Goal: Task Accomplishment & Management: Manage account settings

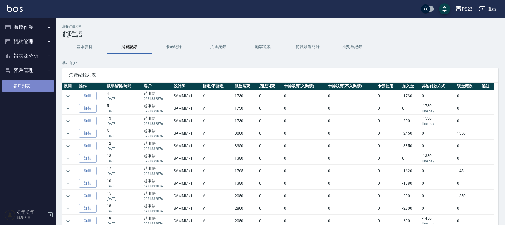
click at [27, 82] on link "客戶列表" at bounding box center [27, 86] width 51 height 13
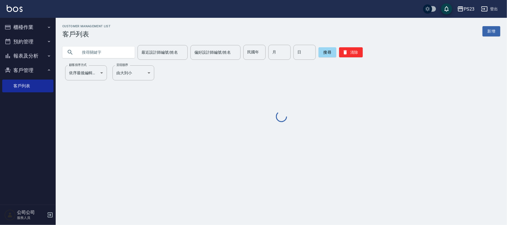
click at [101, 55] on input "text" at bounding box center [104, 52] width 52 height 15
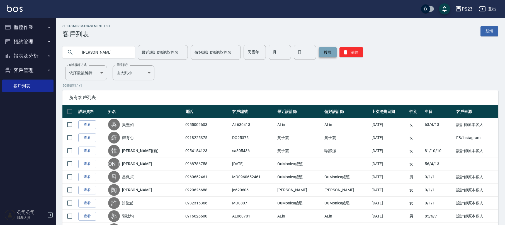
type input "[PERSON_NAME]"
click at [321, 52] on button "搜尋" at bounding box center [328, 52] width 18 height 10
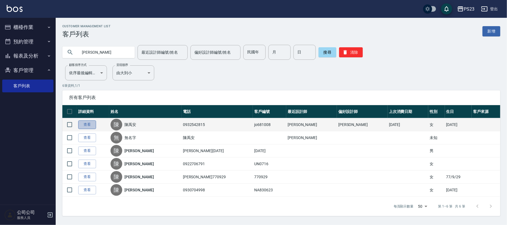
click at [92, 125] on link "查看" at bounding box center [87, 125] width 18 height 9
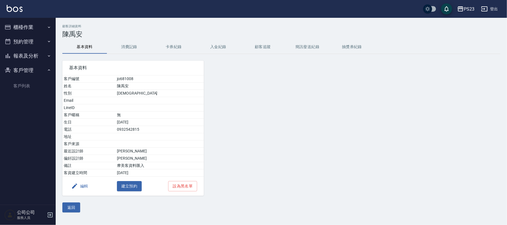
click at [133, 46] on button "消費記錄" at bounding box center [129, 46] width 45 height 13
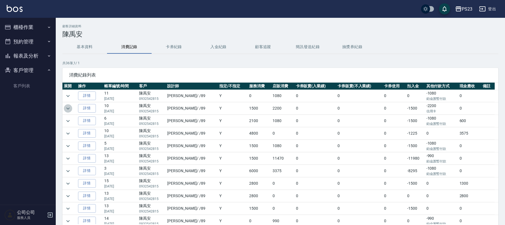
click at [65, 108] on icon "expand row" at bounding box center [68, 108] width 7 height 7
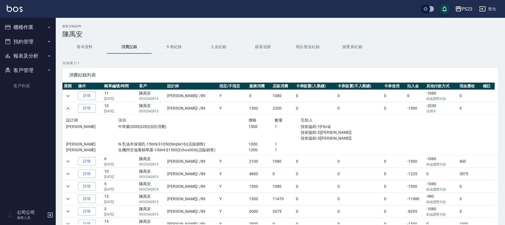
click at [65, 108] on icon "expand row" at bounding box center [68, 108] width 7 height 7
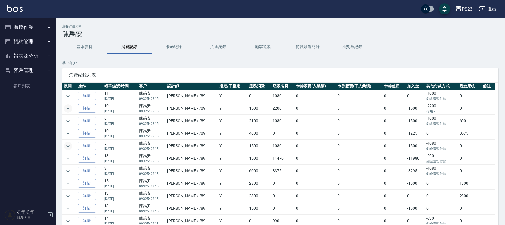
click at [71, 147] on icon "expand row" at bounding box center [68, 146] width 7 height 7
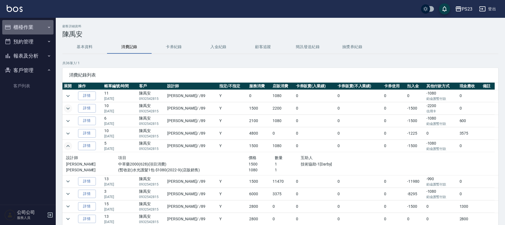
click at [25, 24] on button "櫃檯作業" at bounding box center [27, 27] width 51 height 14
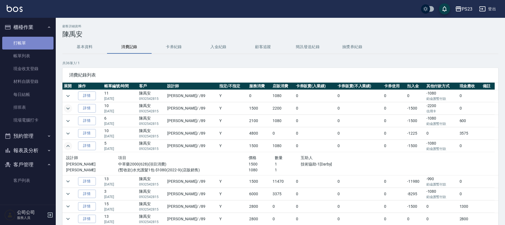
click at [23, 38] on link "打帳單" at bounding box center [27, 43] width 51 height 13
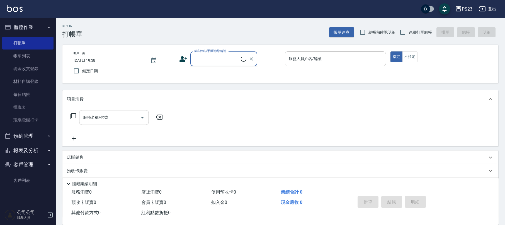
click at [207, 58] on input "顧客姓名/手機號碼/編號" at bounding box center [217, 59] width 48 height 10
click at [397, 28] on input "連續打單結帳" at bounding box center [403, 32] width 12 height 12
checkbox input "true"
click at [223, 60] on input "顧客姓名/手機號碼/編號" at bounding box center [219, 59] width 53 height 10
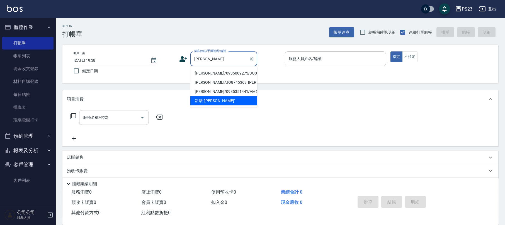
click at [214, 74] on li "[PERSON_NAME]/0935009273/JO0822" at bounding box center [223, 73] width 67 height 9
type input "[PERSON_NAME]/0935009273/JO0822"
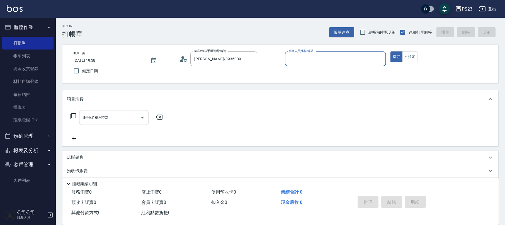
type input "[PERSON_NAME]-89"
click at [70, 116] on icon at bounding box center [73, 116] width 7 height 7
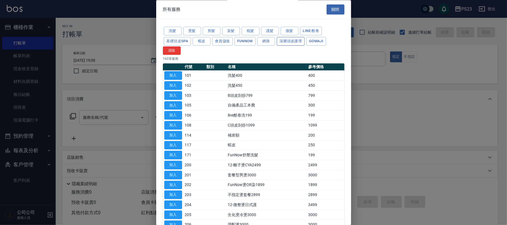
click at [288, 42] on button "深層頭皮護理" at bounding box center [291, 41] width 28 height 9
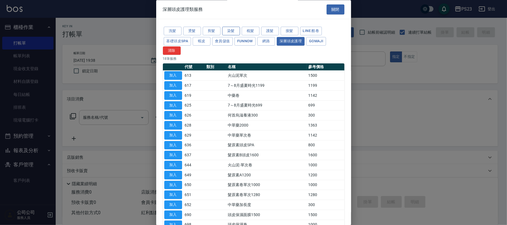
click at [228, 28] on button "染髮" at bounding box center [231, 31] width 18 height 9
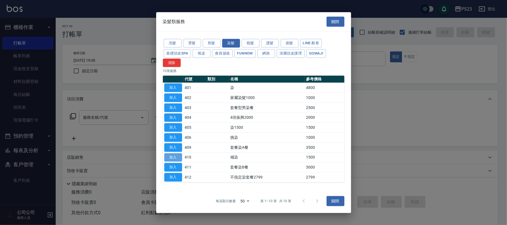
click at [176, 155] on button "加入" at bounding box center [173, 157] width 18 height 9
type input "補染(410)"
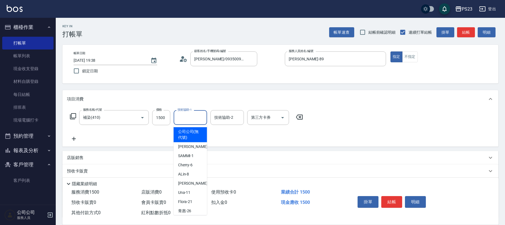
click at [184, 121] on input "技術協助-1" at bounding box center [190, 118] width 28 height 10
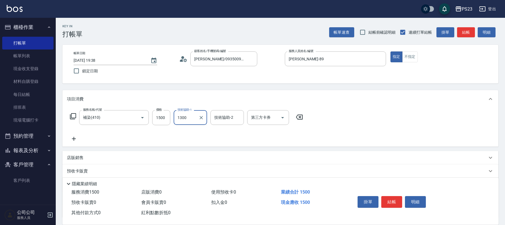
type input "1300"
click at [167, 119] on input "1500" at bounding box center [161, 117] width 18 height 15
type input "1300"
type input "[PERSON_NAME]-89"
type input "21"
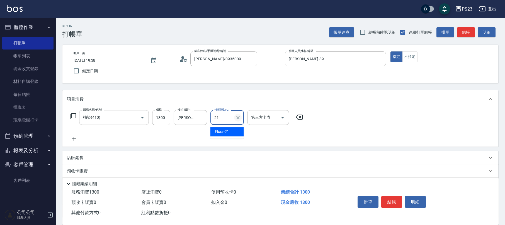
click at [237, 119] on icon "Clear" at bounding box center [238, 118] width 6 height 6
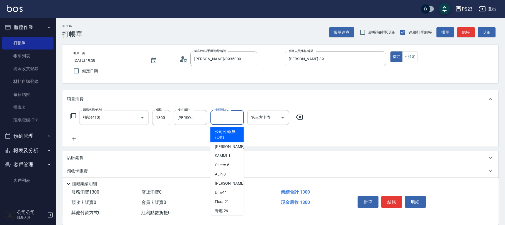
click at [223, 119] on input "技術協助-2" at bounding box center [227, 118] width 28 height 10
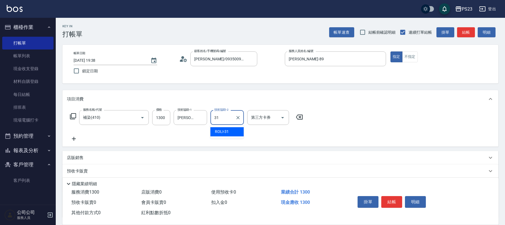
type input "ROLI-31"
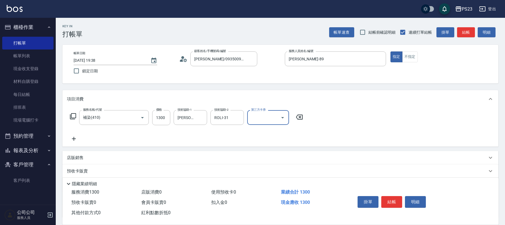
click at [74, 116] on icon at bounding box center [73, 116] width 7 height 7
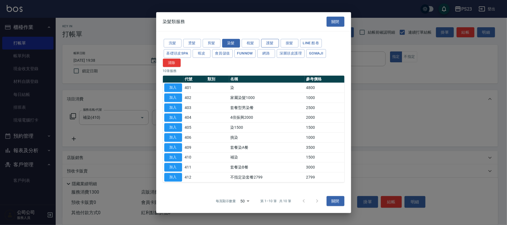
click at [267, 43] on button "護髮" at bounding box center [270, 43] width 18 height 9
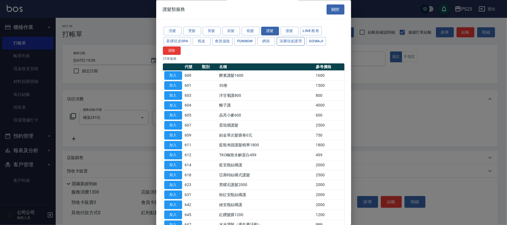
click at [291, 43] on button "深層頭皮護理" at bounding box center [291, 41] width 28 height 9
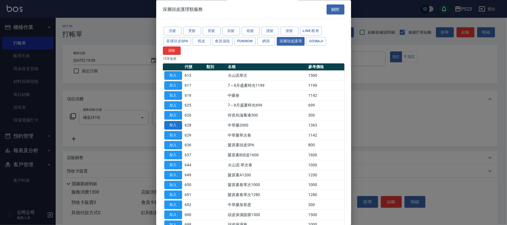
click at [171, 124] on button "加入" at bounding box center [173, 125] width 18 height 9
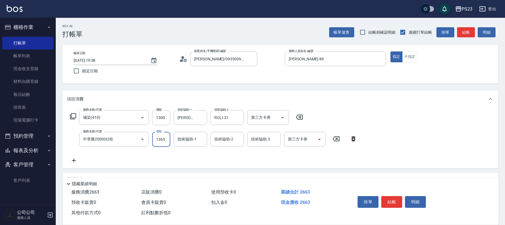
click at [160, 142] on input "1363" at bounding box center [161, 139] width 18 height 15
type input "1500"
type input "[PERSON_NAME]-89"
type input "Flora-21"
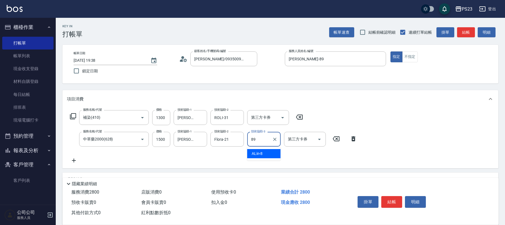
type input "[PERSON_NAME]-89"
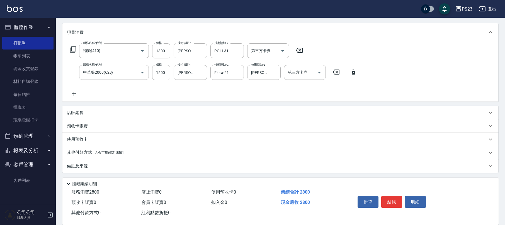
click at [135, 154] on div "其他付款方式 入金可用餘額: 8501" at bounding box center [277, 153] width 420 height 6
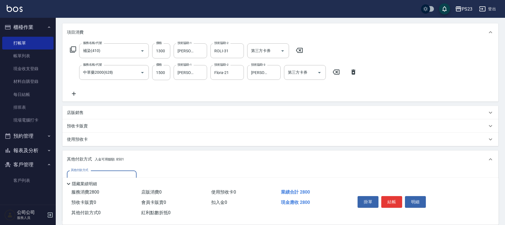
scroll to position [132, 0]
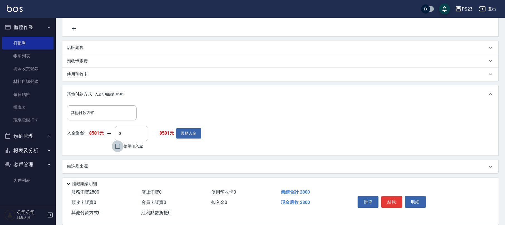
click at [118, 149] on input "整筆扣入金" at bounding box center [118, 147] width 12 height 12
checkbox input "true"
type input "2800"
click at [393, 203] on button "結帳" at bounding box center [391, 202] width 21 height 12
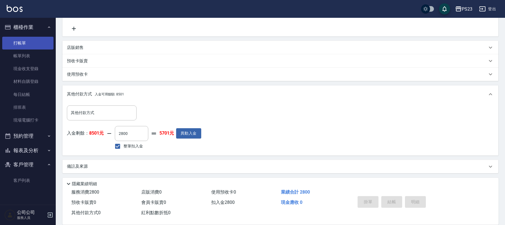
type input "[DATE] 19:42"
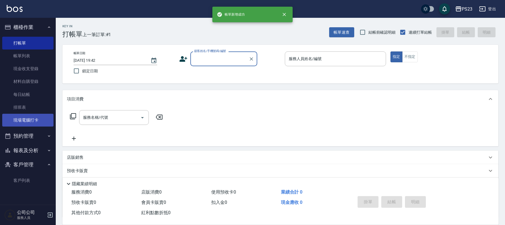
click at [36, 118] on link "現場電腦打卡" at bounding box center [27, 120] width 51 height 13
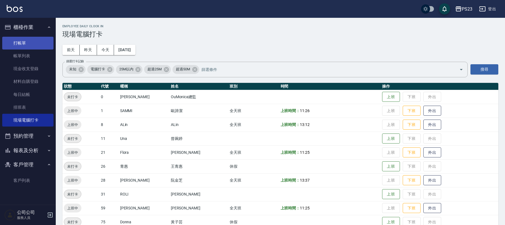
click at [27, 41] on link "打帳單" at bounding box center [27, 43] width 51 height 13
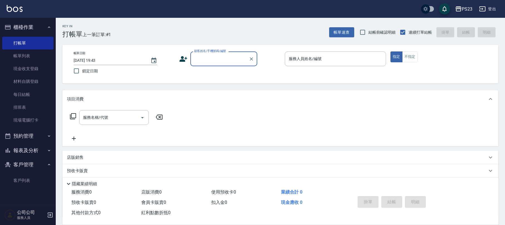
click at [203, 57] on input "顧客姓名/手機號碼/編號" at bounding box center [219, 59] width 53 height 10
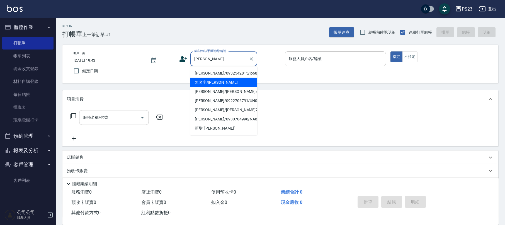
click at [238, 77] on li "[PERSON_NAME]/0932542815/jo681008" at bounding box center [223, 73] width 67 height 9
type input "[PERSON_NAME]/0932542815/jo681008"
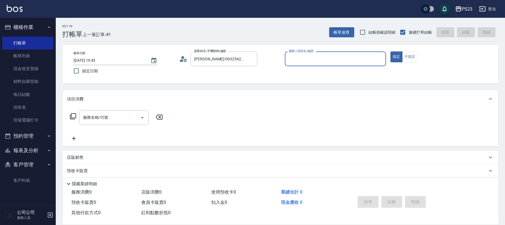
type input "[PERSON_NAME]-89"
click at [74, 115] on icon at bounding box center [73, 116] width 7 height 7
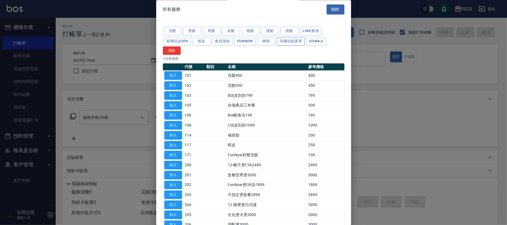
click at [285, 41] on button "深層頭皮護理" at bounding box center [291, 41] width 28 height 9
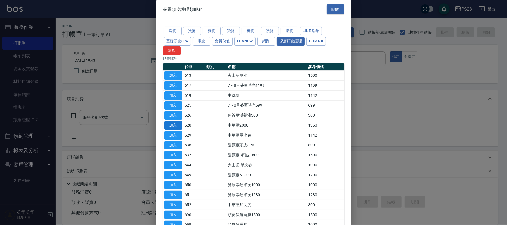
click at [172, 127] on button "加入" at bounding box center [173, 125] width 18 height 9
type input "中草藥2000(628)"
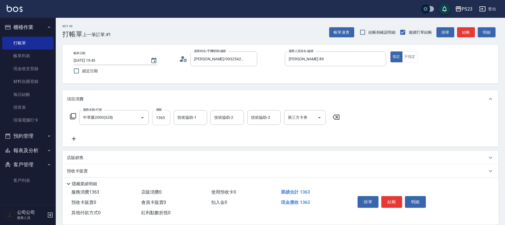
click at [164, 121] on input "1363" at bounding box center [161, 117] width 18 height 15
type input "1500"
type input "Flora-21"
click at [91, 156] on div "店販銷售" at bounding box center [277, 158] width 420 height 6
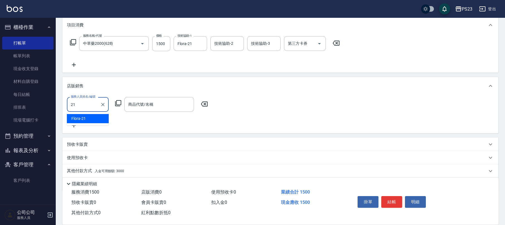
type input "Flora-21"
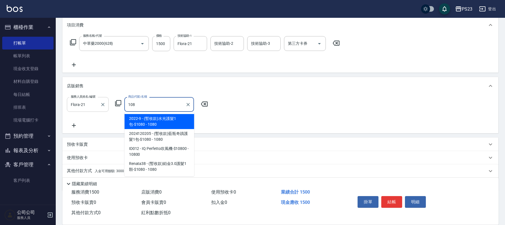
type input "(暫收款)水光護髮1包-$1080"
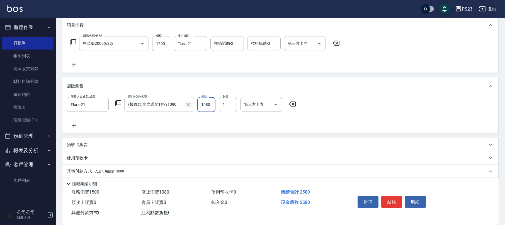
click at [184, 105] on button "Clear" at bounding box center [188, 105] width 8 height 8
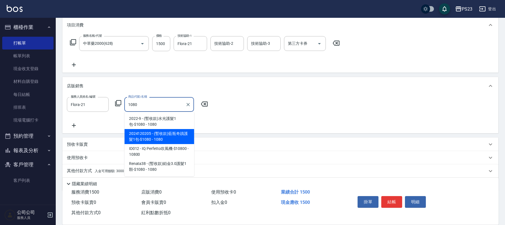
click at [191, 137] on span "2024120205 - (暫收款)藍瓶奇蹟護髮1包-$1080 - 1080" at bounding box center [159, 136] width 70 height 15
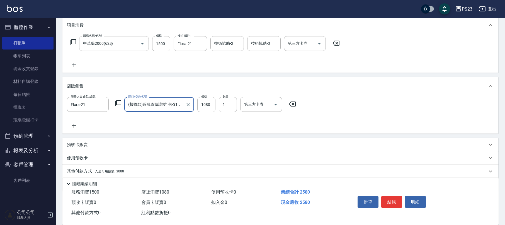
scroll to position [93, 0]
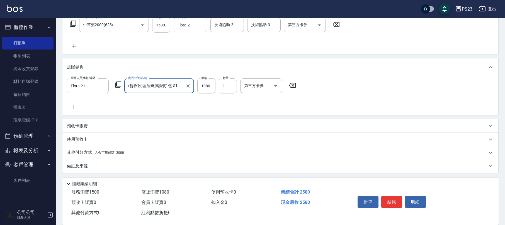
type input "(暫收款)藍瓶奇蹟護髮1包-$1080"
click at [117, 154] on span "入金可用餘額: 3000" at bounding box center [109, 153] width 29 height 4
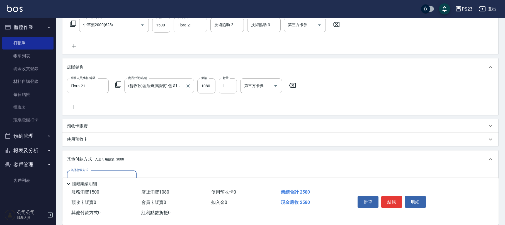
scroll to position [158, 0]
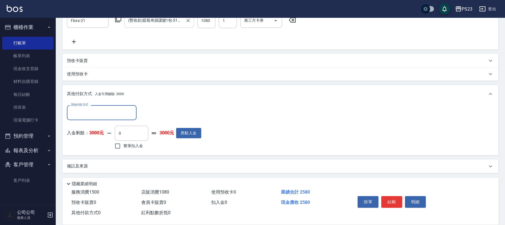
click at [109, 115] on input "其他付款方式" at bounding box center [101, 113] width 65 height 10
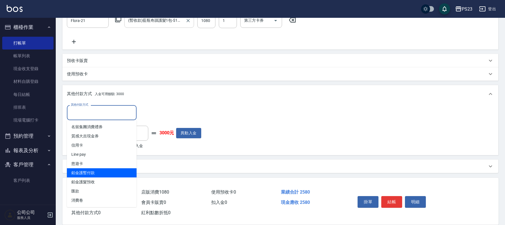
click at [106, 173] on span "鉑金護暫付款" at bounding box center [102, 173] width 70 height 9
type input "鉑金護暫付款"
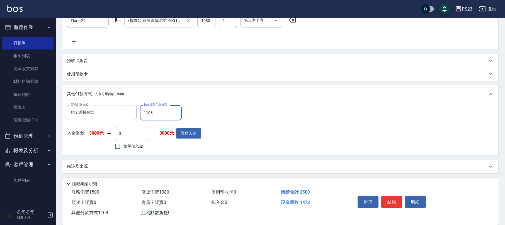
click at [148, 113] on input "1108" at bounding box center [161, 112] width 42 height 15
type input "1080"
click at [121, 147] on input "整筆扣入金" at bounding box center [118, 147] width 12 height 12
checkbox input "true"
type input "1500"
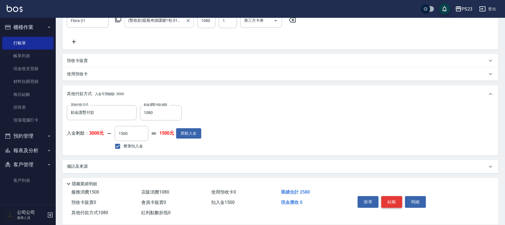
click at [393, 202] on button "結帳" at bounding box center [391, 202] width 21 height 12
type input "[DATE] 19:44"
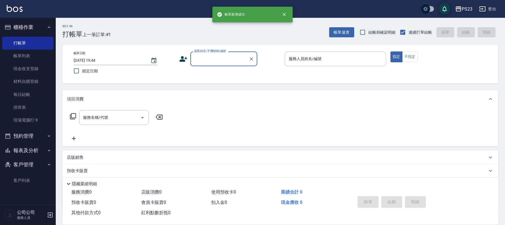
scroll to position [0, 0]
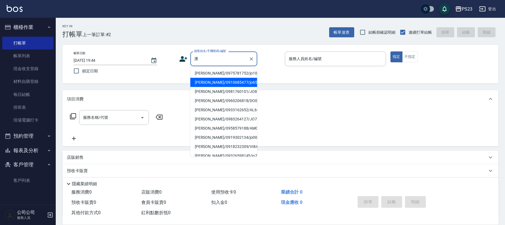
click at [214, 81] on li "[PERSON_NAME]/0910685477/jo650808" at bounding box center [223, 82] width 67 height 9
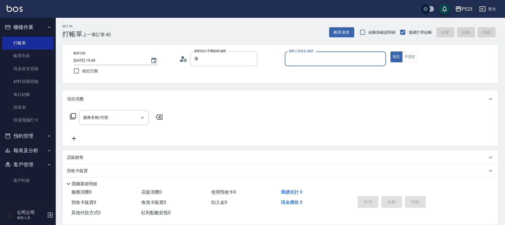
type input "[PERSON_NAME]/0910685477/jo650808"
type input "[PERSON_NAME]-89"
click at [69, 115] on div "服務名稱/代號 服務名稱/代號" at bounding box center [116, 117] width 99 height 15
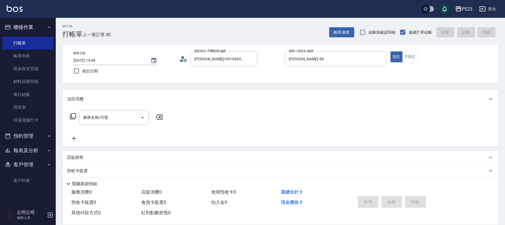
click at [73, 117] on icon at bounding box center [73, 116] width 7 height 7
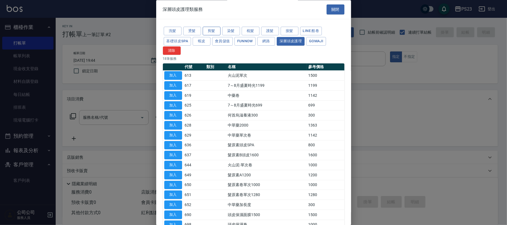
click at [209, 31] on button "剪髮" at bounding box center [212, 31] width 18 height 9
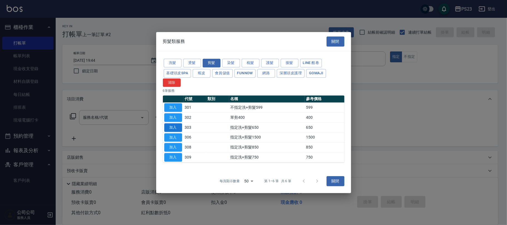
click at [169, 129] on button "加入" at bounding box center [173, 127] width 18 height 9
type input "指定洗+剪髮650(303)"
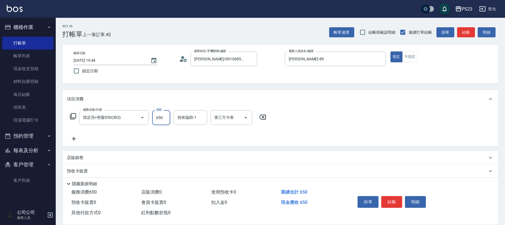
click at [165, 118] on input "650" at bounding box center [161, 117] width 18 height 15
type input "1000"
type input "[PERSON_NAME]-89"
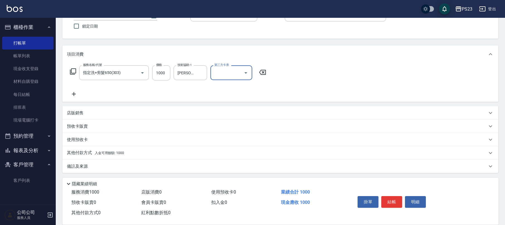
click at [156, 154] on div "其他付款方式 入金可用餘額: 1000" at bounding box center [277, 153] width 420 height 6
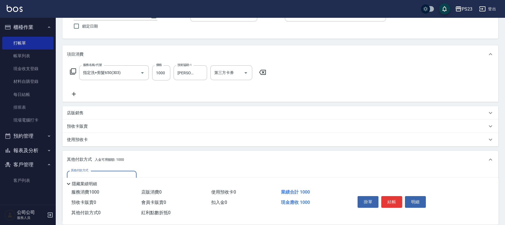
scroll to position [111, 0]
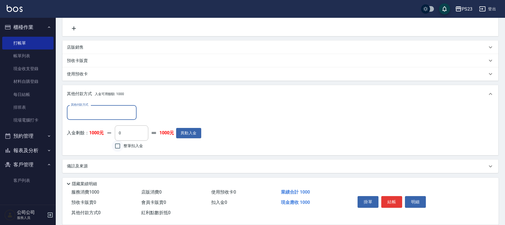
click at [118, 151] on input "整筆扣入金" at bounding box center [118, 146] width 12 height 12
checkbox input "true"
type input "1000"
click at [388, 201] on button "結帳" at bounding box center [391, 202] width 21 height 12
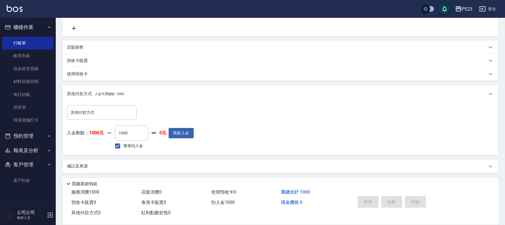
type input "[DATE] 19:45"
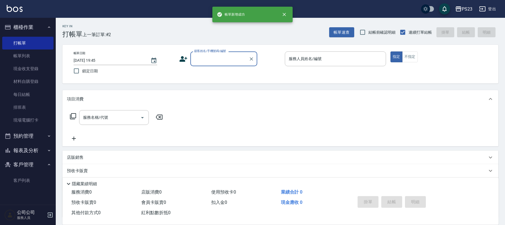
scroll to position [0, 0]
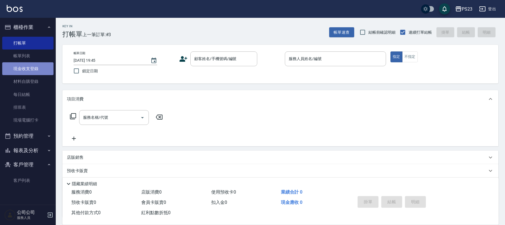
click at [37, 66] on link "現金收支登錄" at bounding box center [27, 68] width 51 height 13
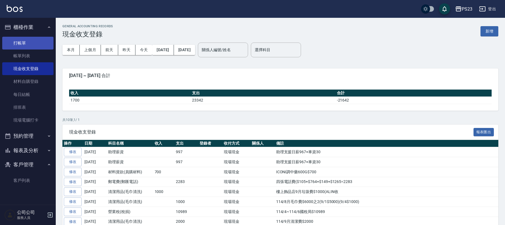
click at [39, 41] on link "打帳單" at bounding box center [27, 43] width 51 height 13
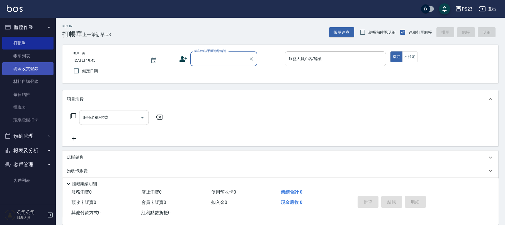
click at [37, 67] on link "現金收支登錄" at bounding box center [27, 68] width 51 height 13
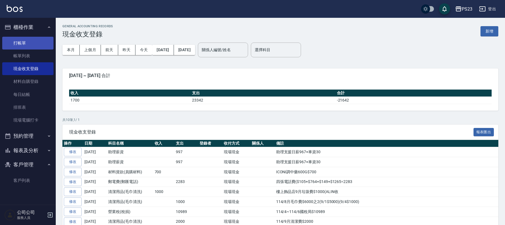
click at [33, 42] on link "打帳單" at bounding box center [27, 43] width 51 height 13
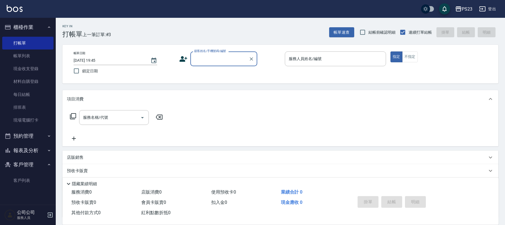
click at [220, 58] on input "顧客姓名/手機號碼/編號" at bounding box center [219, 59] width 53 height 10
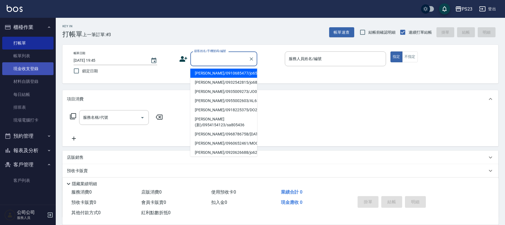
click at [31, 66] on link "現金收支登錄" at bounding box center [27, 68] width 51 height 13
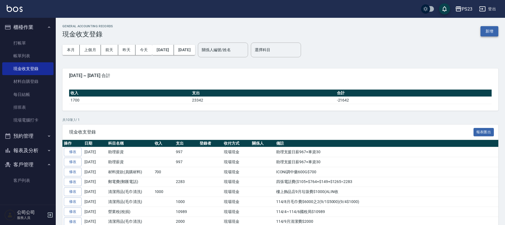
click at [482, 32] on button "新增" at bounding box center [489, 31] width 18 height 10
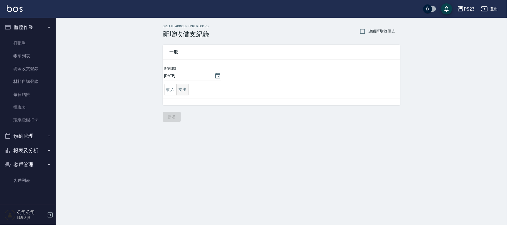
click at [180, 87] on button "支出" at bounding box center [182, 89] width 13 height 11
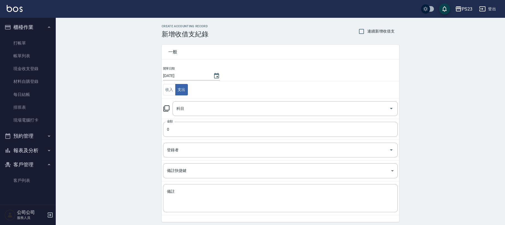
click at [164, 111] on icon at bounding box center [166, 108] width 7 height 7
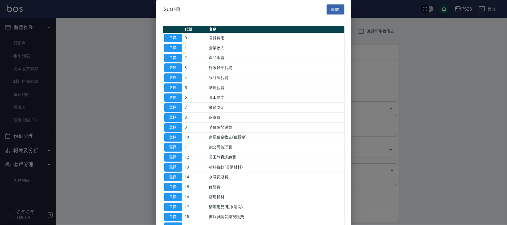
click at [21, 67] on div at bounding box center [253, 112] width 507 height 225
click at [334, 6] on button "關閉" at bounding box center [336, 9] width 18 height 10
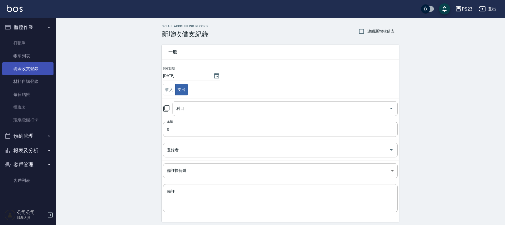
click at [30, 74] on link "現金收支登錄" at bounding box center [27, 68] width 51 height 13
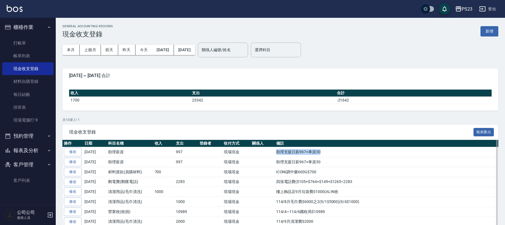
drag, startPoint x: 275, startPoint y: 152, endPoint x: 372, endPoint y: 152, distance: 96.9
click at [372, 152] on td "助理支援日薪967+車資30" at bounding box center [386, 152] width 223 height 10
copy td "助理支援日薪967+車資30"
click at [489, 33] on button "新增" at bounding box center [489, 31] width 18 height 10
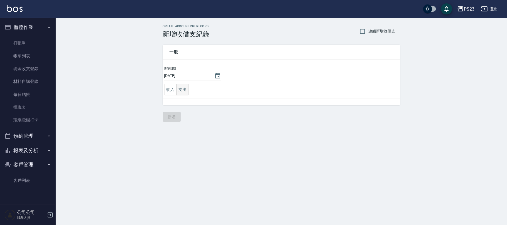
click at [184, 88] on button "支出" at bounding box center [182, 89] width 13 height 11
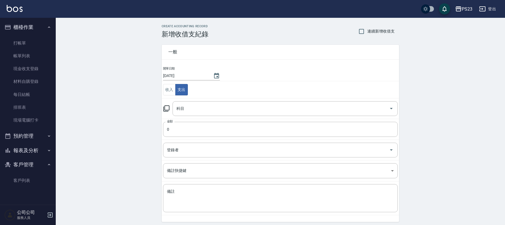
click at [164, 112] on icon at bounding box center [166, 109] width 6 height 6
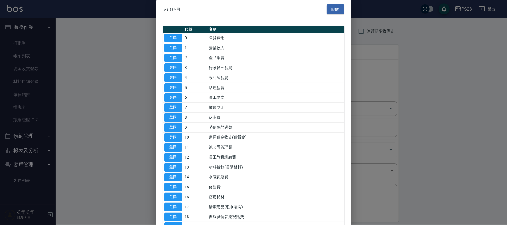
click at [176, 90] on button "選擇" at bounding box center [173, 88] width 18 height 9
type input "5 助理薪資"
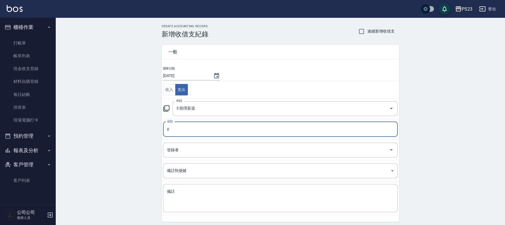
click at [193, 129] on input "0" at bounding box center [280, 129] width 235 height 15
type input "997"
click at [211, 198] on textarea "備註" at bounding box center [280, 198] width 227 height 19
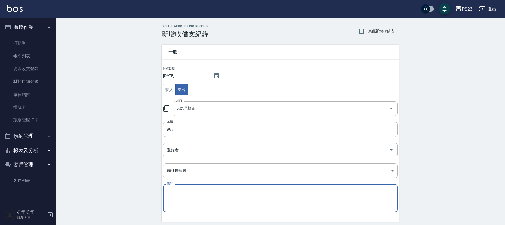
paste textarea "助理支援日薪967+車資30"
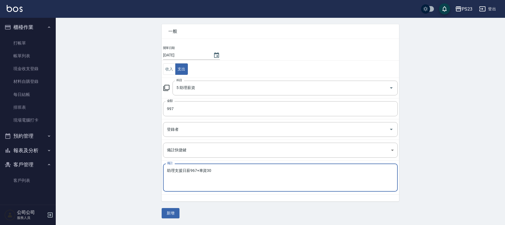
type textarea "助理支援日薪967+車資30"
click at [173, 211] on button "新增" at bounding box center [171, 213] width 18 height 10
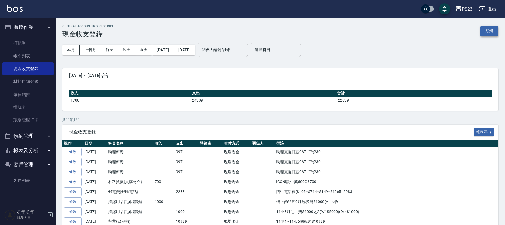
click at [490, 36] on button "新增" at bounding box center [489, 31] width 18 height 10
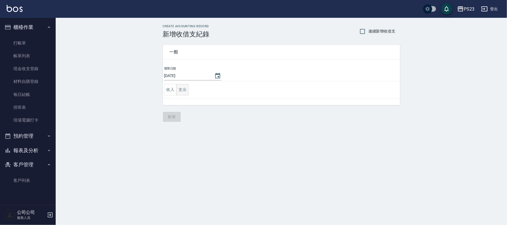
click at [183, 92] on button "支出" at bounding box center [182, 89] width 13 height 11
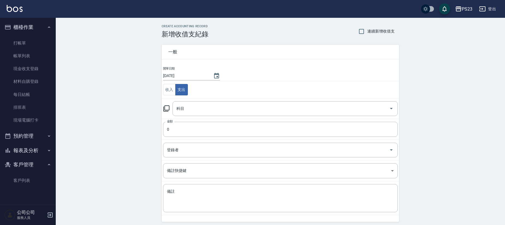
click at [163, 107] on icon at bounding box center [166, 108] width 7 height 7
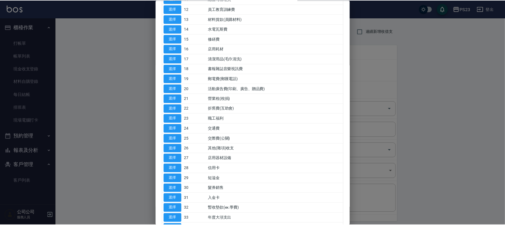
scroll to position [246, 0]
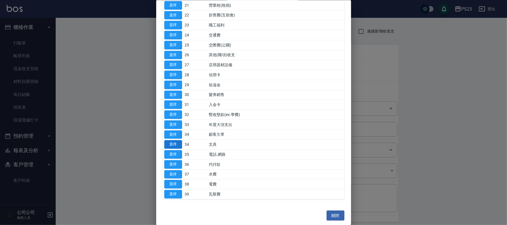
click at [170, 145] on button "選擇" at bounding box center [173, 144] width 18 height 9
type input "34 文具"
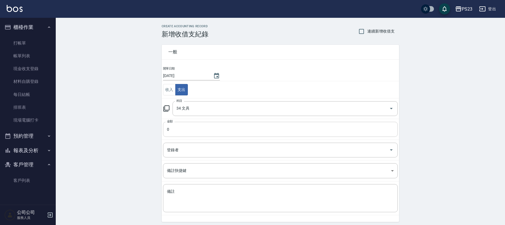
click at [187, 129] on input "0" at bounding box center [280, 129] width 235 height 15
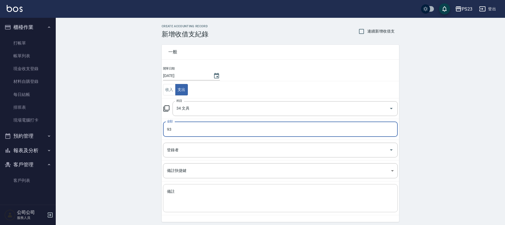
type input "93"
click at [192, 195] on textarea "備註" at bounding box center [280, 198] width 227 height 19
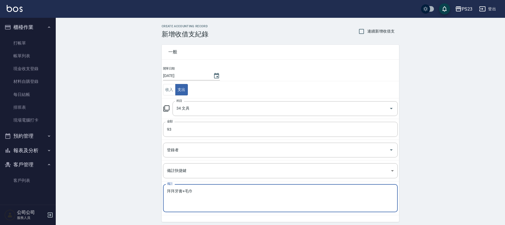
scroll to position [21, 0]
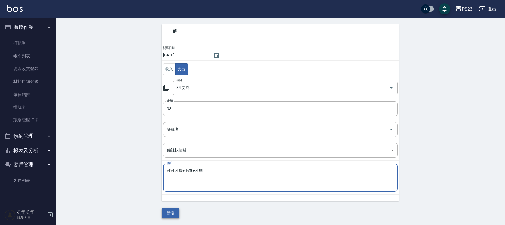
type textarea "拜拜牙膏+毛巾+牙刷"
click at [174, 213] on button "新增" at bounding box center [171, 213] width 18 height 10
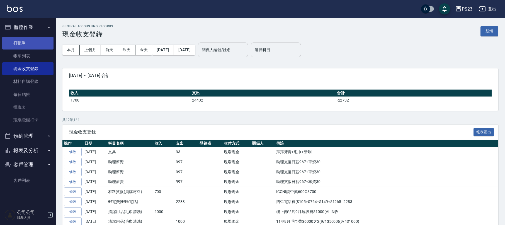
click at [19, 38] on link "打帳單" at bounding box center [27, 43] width 51 height 13
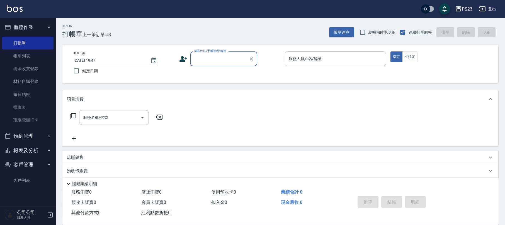
click at [208, 59] on input "顧客姓名/手機號碼/編號" at bounding box center [219, 59] width 53 height 10
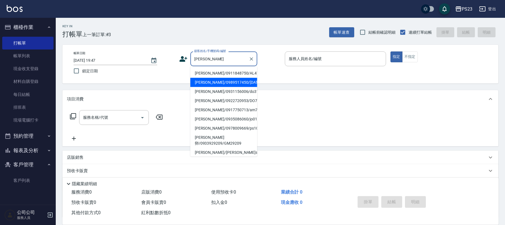
click at [231, 83] on li "[PERSON_NAME]/0989517450/[DATE]" at bounding box center [223, 82] width 67 height 9
type input "[PERSON_NAME]/0989517450/[DATE]"
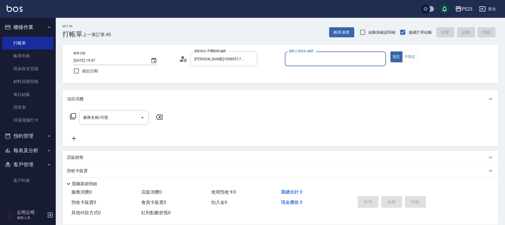
type input "SAMMI-1"
click at [95, 121] on input "服務名稱/代號" at bounding box center [110, 118] width 56 height 10
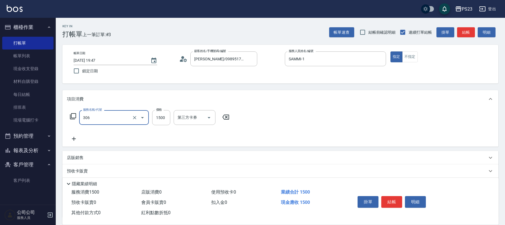
type input "指定洗+剪髮1500(306)"
type input "850"
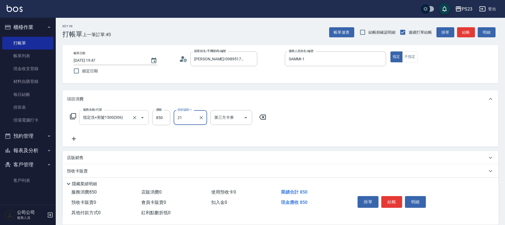
type input "Flora-21"
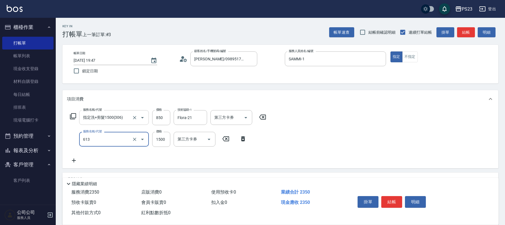
type input "火山泥單次(613)"
type input "1300"
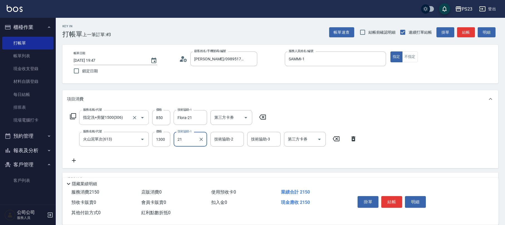
type input "Flora-21"
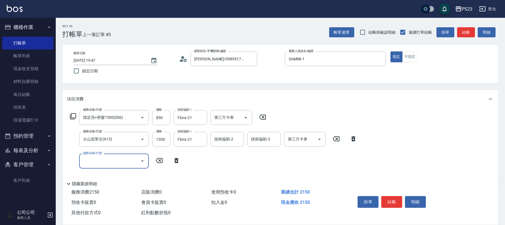
scroll to position [88, 0]
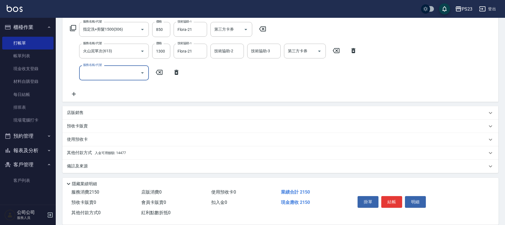
drag, startPoint x: 79, startPoint y: 113, endPoint x: 81, endPoint y: 110, distance: 3.8
click at [79, 113] on p "店販銷售" at bounding box center [75, 113] width 17 height 6
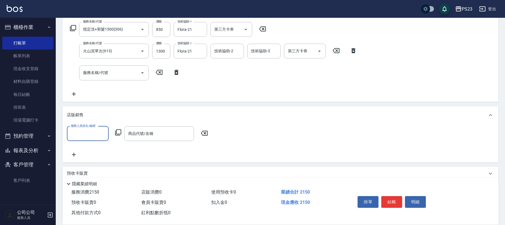
scroll to position [0, 0]
type input "SAMMI-1"
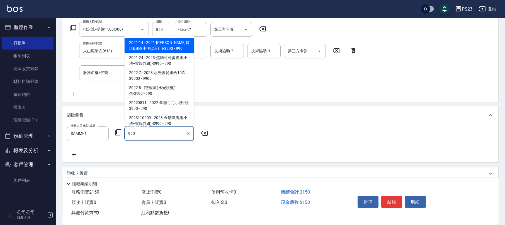
scroll to position [47, 0]
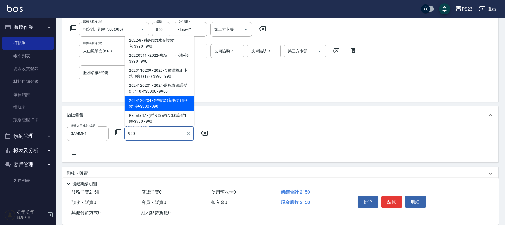
type input "(暫收款)藍瓶奇蹟護髮1包-$990"
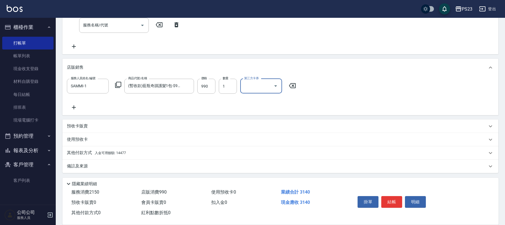
click at [98, 165] on div "備註及來源" at bounding box center [277, 166] width 420 height 6
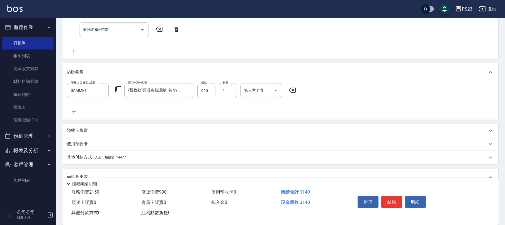
scroll to position [173, 0]
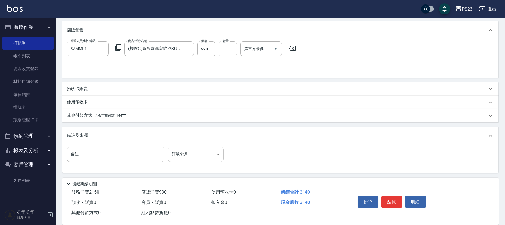
click at [182, 153] on body "PS23 登出 櫃檯作業 打帳單 帳單列表 現金收支登錄 材料自購登錄 每日結帳 排班表 現場電腦打卡 預約管理 預約管理 單日預約紀錄 單週預約紀錄 報表及…" at bounding box center [252, 26] width 505 height 399
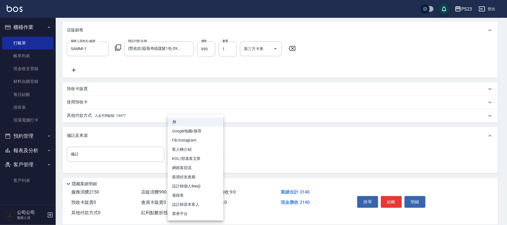
click at [193, 204] on li "設計師原本客人" at bounding box center [196, 204] width 56 height 9
type input "設計師原本客人"
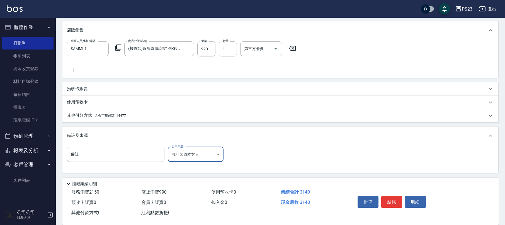
click at [122, 114] on span "入金可用餘額: 14477" at bounding box center [110, 116] width 31 height 4
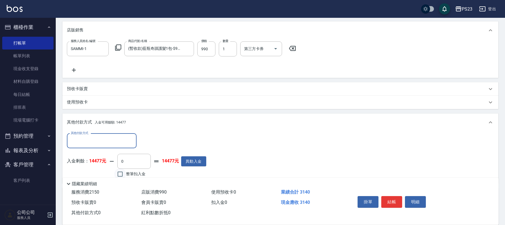
scroll to position [0, 0]
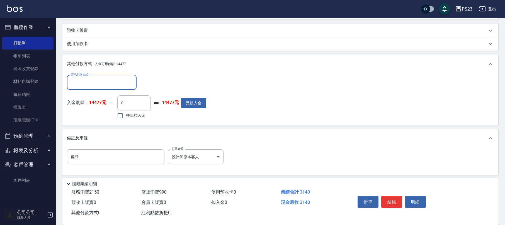
click at [106, 85] on input "其他付款方式" at bounding box center [101, 83] width 65 height 10
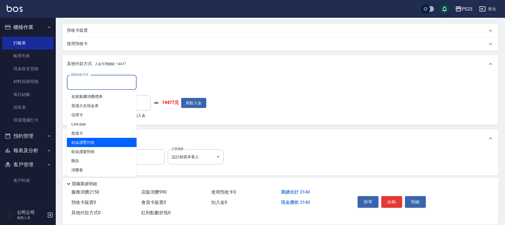
click at [95, 142] on span "鉑金護暫付款" at bounding box center [102, 142] width 70 height 9
type input "鉑金護暫付款"
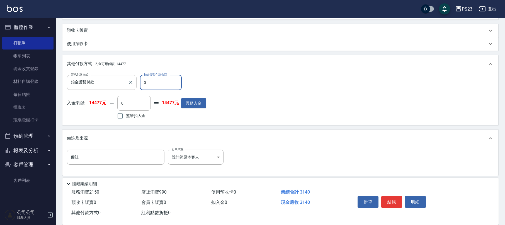
drag, startPoint x: 161, startPoint y: 82, endPoint x: 126, endPoint y: 86, distance: 35.0
click at [126, 86] on div "其他付款方式 鉑金護暫付款 其他付款方式 鉑金護暫付款金額 0 鉑金護暫付款金額" at bounding box center [136, 82] width 139 height 15
type input "990"
click at [139, 115] on span "整筆扣入金" at bounding box center [135, 116] width 19 height 6
click at [126, 115] on input "整筆扣入金" at bounding box center [120, 116] width 12 height 12
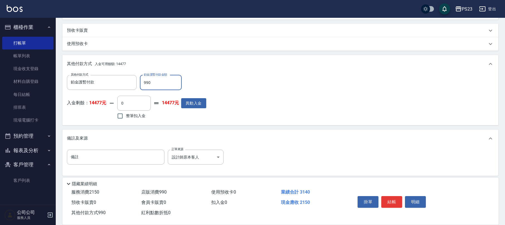
checkbox input "true"
type input "2150"
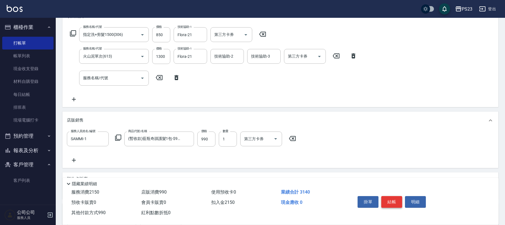
click at [392, 202] on button "結帳" at bounding box center [391, 202] width 21 height 12
type input "[DATE] 19:48"
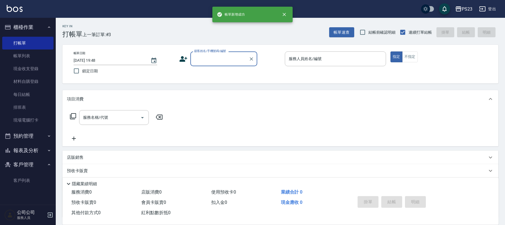
scroll to position [0, 0]
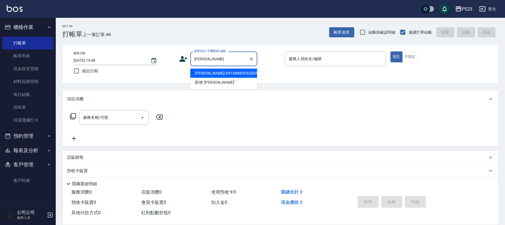
click at [235, 75] on li "[PERSON_NAME]/0916888455/[DATE]" at bounding box center [223, 73] width 67 height 9
type input "[PERSON_NAME]/0916888455/[DATE]"
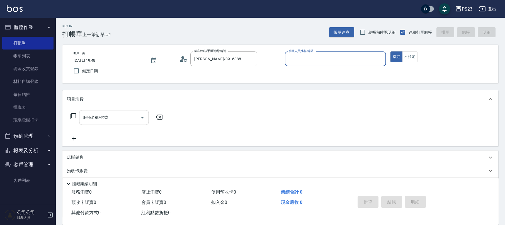
type input "SAMMI-1"
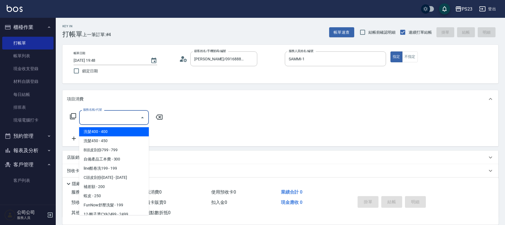
click at [98, 121] on input "服務名稱/代號" at bounding box center [110, 118] width 56 height 10
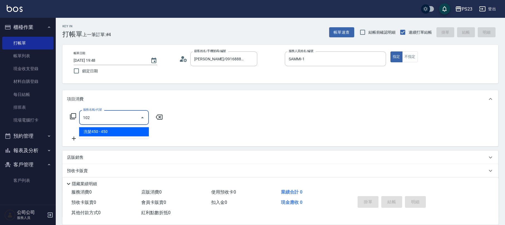
type input "洗髮450(102)"
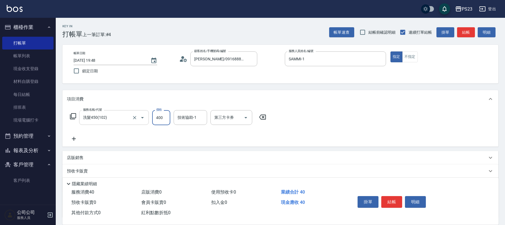
type input "400"
click at [203, 119] on input "技術協助-1" at bounding box center [190, 118] width 28 height 10
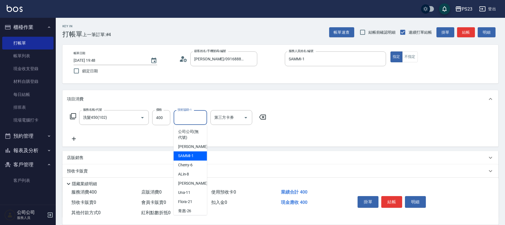
scroll to position [48, 0]
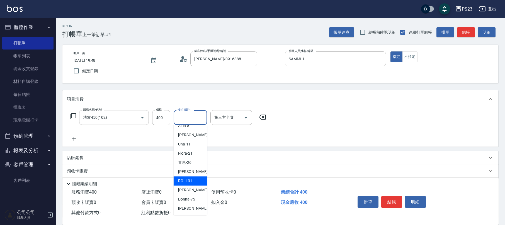
click at [188, 177] on div "ROLI -31" at bounding box center [190, 181] width 33 height 9
type input "ROLI-31"
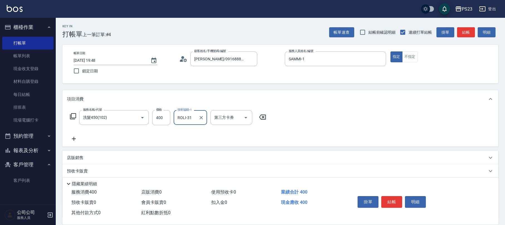
scroll to position [45, 0]
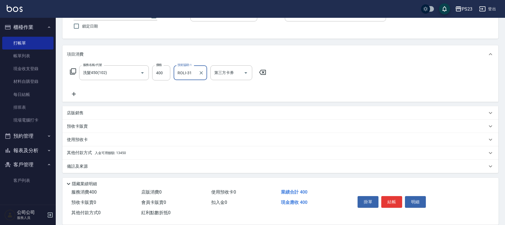
click at [88, 164] on div "備註及來源" at bounding box center [277, 167] width 420 height 6
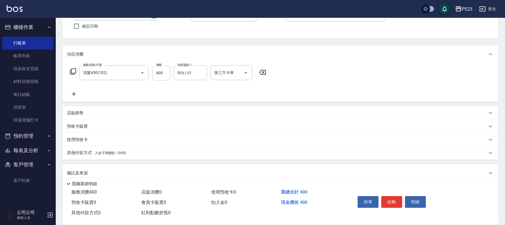
scroll to position [82, 0]
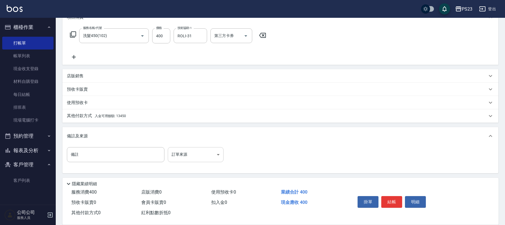
click at [187, 158] on body "PS23 登出 櫃檯作業 打帳單 帳單列表 現金收支登錄 材料自購登錄 每日結帳 排班表 現場電腦打卡 預約管理 預約管理 單日預約紀錄 單週預約紀錄 報表及…" at bounding box center [252, 72] width 505 height 308
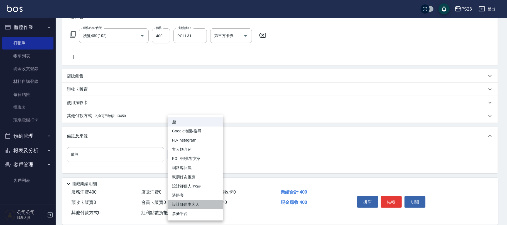
click at [184, 205] on li "設計師原本客人" at bounding box center [196, 204] width 56 height 9
type input "設計師原本客人"
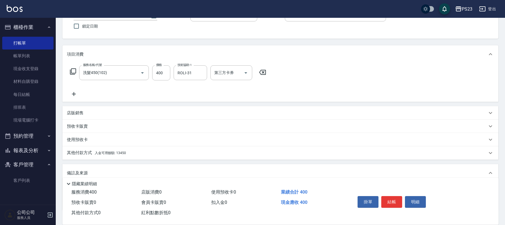
scroll to position [0, 0]
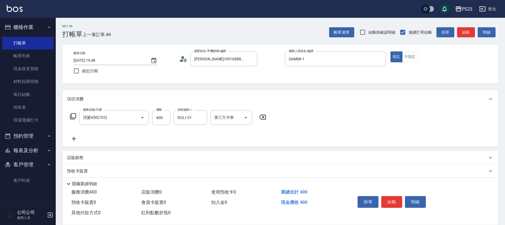
click at [76, 138] on icon at bounding box center [74, 139] width 14 height 7
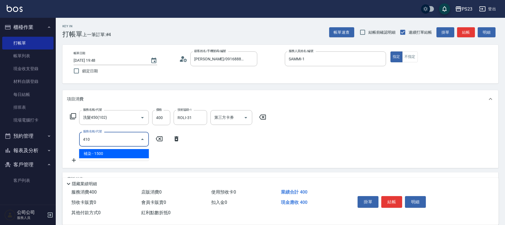
type input "補染(410)"
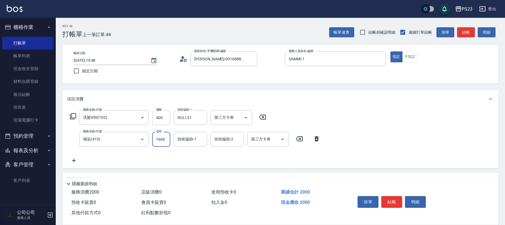
type input "1600"
type input "ROLI-31"
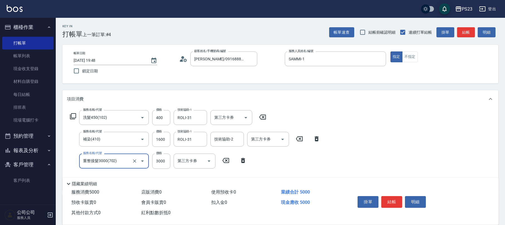
type input "重整接髮3000(702)"
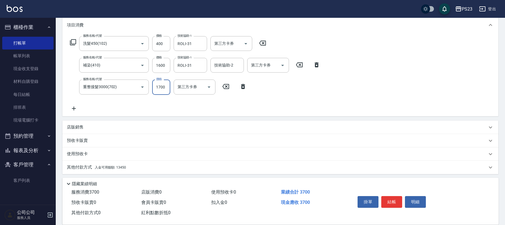
type input "1700"
click at [86, 121] on div "店販銷售" at bounding box center [280, 127] width 436 height 13
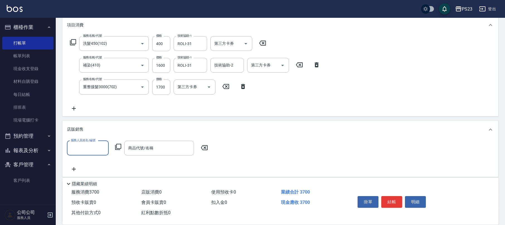
scroll to position [0, 0]
type input "SAMMI-1"
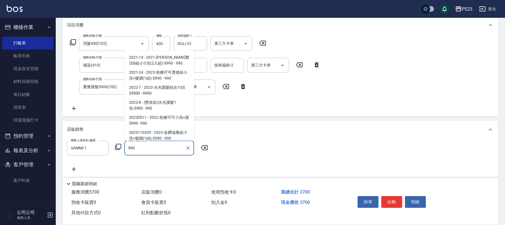
scroll to position [47, 0]
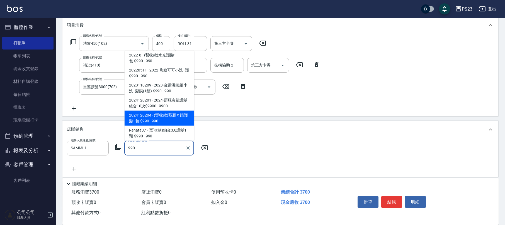
type input "(暫收款)藍瓶奇蹟護髮1包-$990"
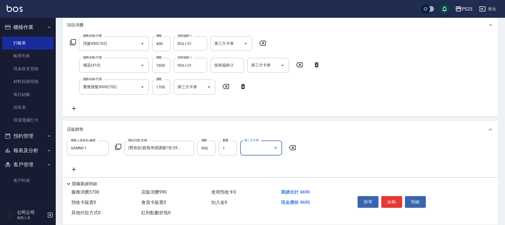
scroll to position [174, 0]
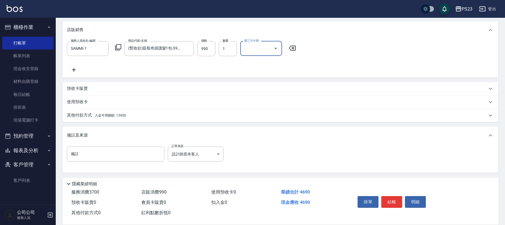
click at [95, 115] on span "入金可用餘額: 13450" at bounding box center [110, 116] width 31 height 4
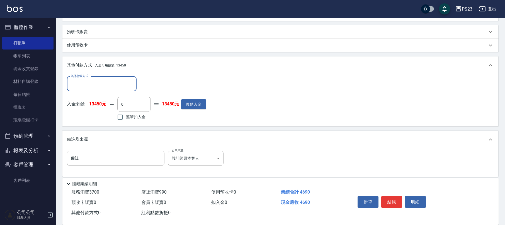
scroll to position [0, 0]
click at [106, 84] on input "其他付款方式" at bounding box center [101, 84] width 65 height 10
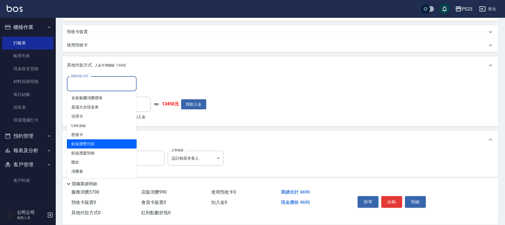
click at [99, 144] on span "鉑金護暫付款" at bounding box center [102, 144] width 70 height 9
type input "鉑金護暫付款"
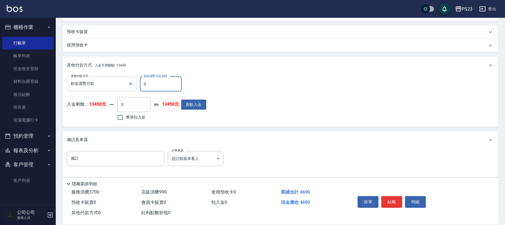
drag, startPoint x: 157, startPoint y: 87, endPoint x: 134, endPoint y: 88, distance: 22.3
click at [134, 88] on div "其他付款方式 鉑金護暫付款 其他付款方式 鉑金護暫付款金額 0 鉑金護暫付款金額" at bounding box center [136, 84] width 139 height 15
type input "990"
click at [131, 117] on span "整筆扣入金" at bounding box center [135, 117] width 19 height 6
click at [126, 117] on input "整筆扣入金" at bounding box center [120, 118] width 12 height 12
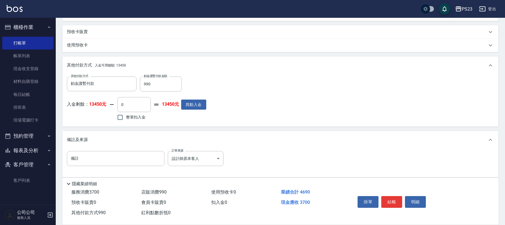
checkbox input "true"
type input "3700"
click at [393, 204] on button "結帳" at bounding box center [391, 202] width 21 height 12
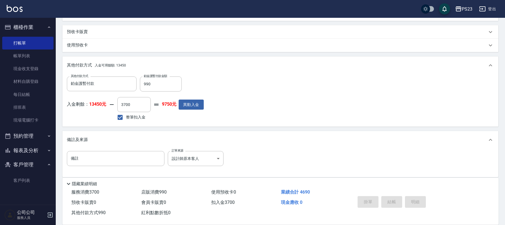
type input "[DATE] 19:49"
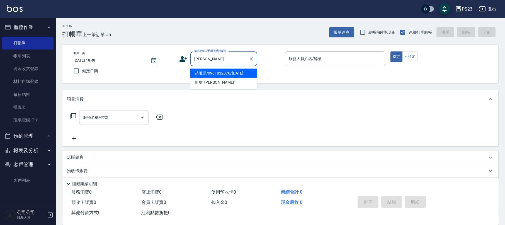
click at [224, 69] on li "趙唯語/0981832876/[DATE]" at bounding box center [223, 73] width 67 height 9
type input "趙唯語/0981832876/[DATE]"
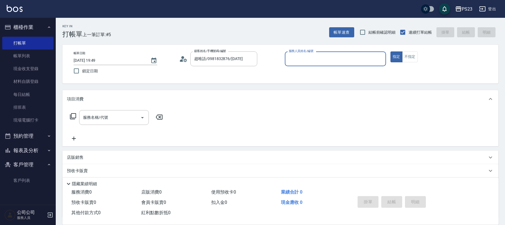
type input "SAMMI-1"
click at [117, 116] on input "服務名稱/代號" at bounding box center [110, 118] width 56 height 10
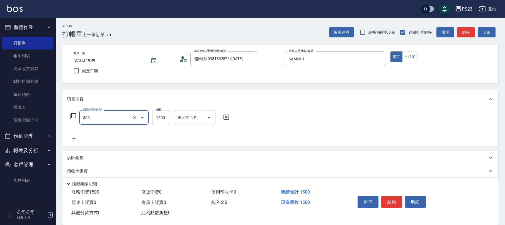
type input "指定洗+剪髮1500(306)"
type input "720"
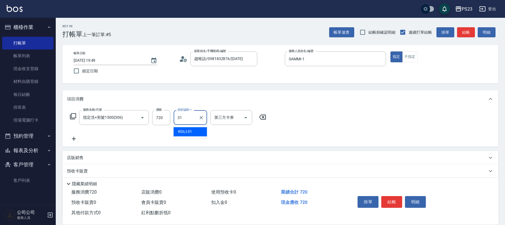
type input "ROLI-31"
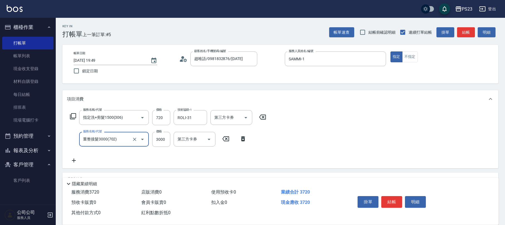
type input "重整接髮3000(702)"
type input "1000"
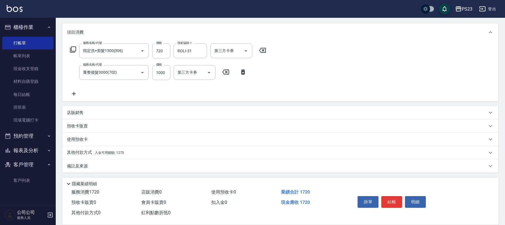
click at [97, 164] on div "備註及來源" at bounding box center [277, 166] width 420 height 6
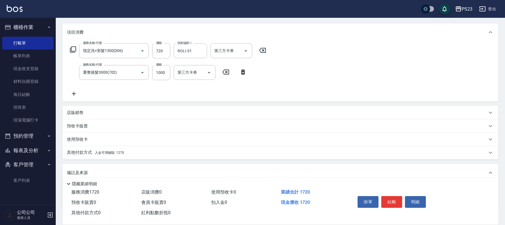
scroll to position [104, 0]
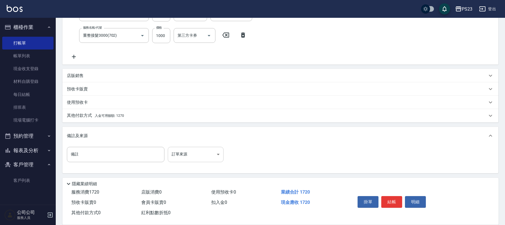
click at [201, 158] on body "PS23 登出 櫃檯作業 打帳單 帳單列表 現金收支登錄 材料自購登錄 每日結帳 排班表 現場電腦打卡 預約管理 預約管理 單日預約紀錄 單週預約紀錄 報表及…" at bounding box center [252, 61] width 505 height 330
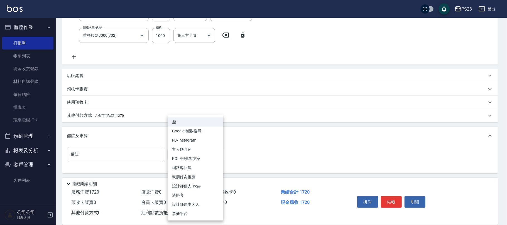
click at [192, 204] on li "設計師原本客人" at bounding box center [196, 204] width 56 height 9
type input "設計師原本客人"
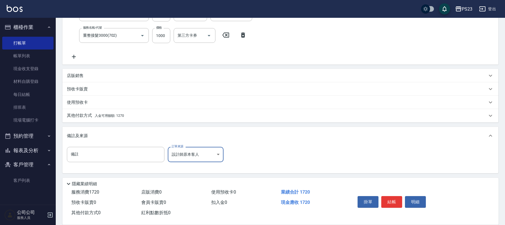
click at [102, 115] on span "入金可用餘額: 1270" at bounding box center [109, 116] width 29 height 4
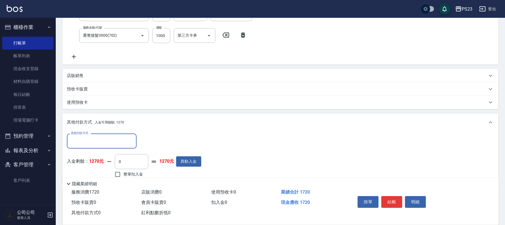
scroll to position [165, 0]
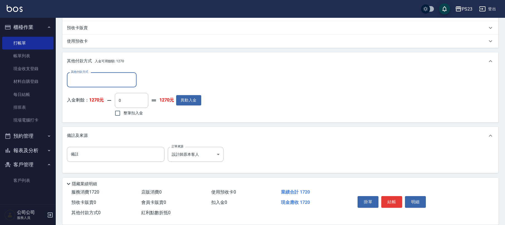
click at [135, 112] on span "整筆扣入金" at bounding box center [132, 113] width 19 height 6
click at [123, 112] on input "整筆扣入金" at bounding box center [118, 114] width 12 height 12
checkbox input "true"
type input "1270"
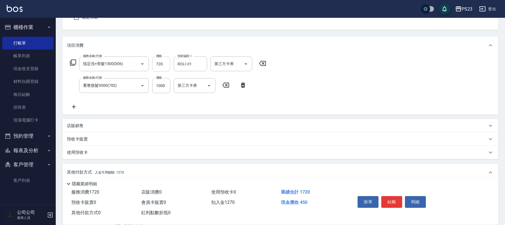
click at [158, 62] on input "720" at bounding box center [161, 64] width 18 height 15
click at [161, 63] on input "720" at bounding box center [161, 64] width 18 height 15
type input "7"
type input "0"
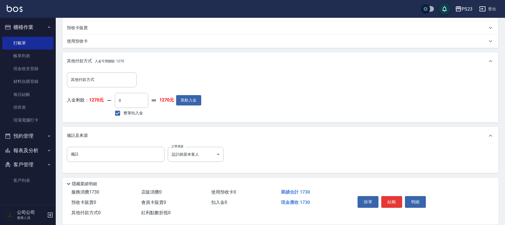
type input "730"
click at [135, 111] on span "整筆扣入金" at bounding box center [132, 113] width 19 height 6
click at [123, 111] on input "整筆扣入金" at bounding box center [118, 114] width 12 height 12
click at [134, 111] on span "整筆扣入金" at bounding box center [132, 113] width 19 height 6
click at [123, 111] on input "整筆扣入金" at bounding box center [118, 114] width 12 height 12
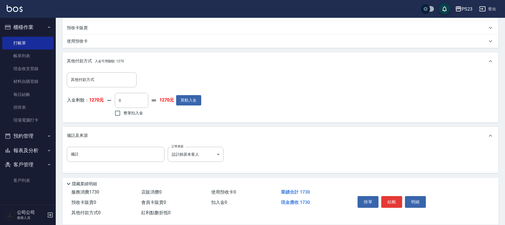
checkbox input "true"
type input "1270"
click at [398, 204] on button "結帳" at bounding box center [391, 202] width 21 height 12
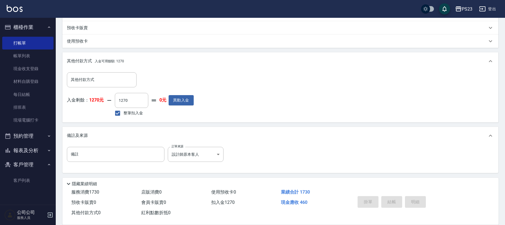
type input "[DATE] 19:51"
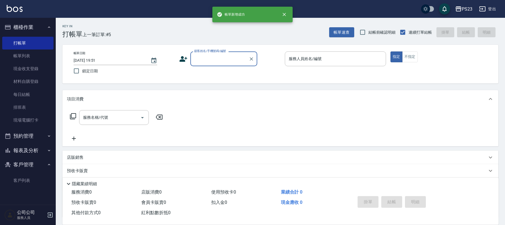
scroll to position [0, 0]
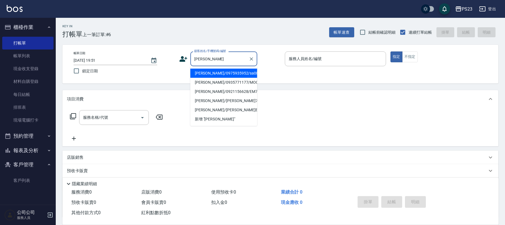
click at [211, 74] on li "[PERSON_NAME]/0975935952/sa0827" at bounding box center [223, 73] width 67 height 9
type input "[PERSON_NAME]/0975935952/sa0827"
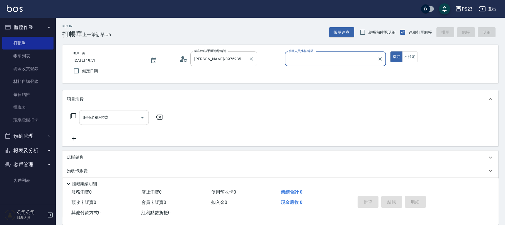
type input "SAMMI-1"
click at [94, 118] on input "服務名稱/代號" at bounding box center [110, 118] width 56 height 10
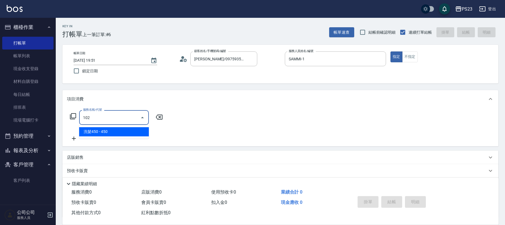
type input "洗髮450(102)"
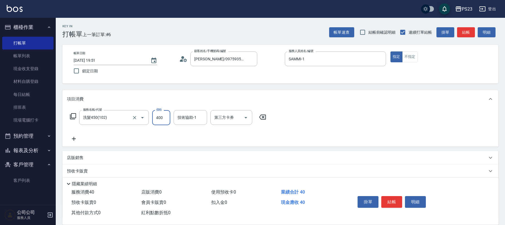
type input "400"
type input "SAMMI-1"
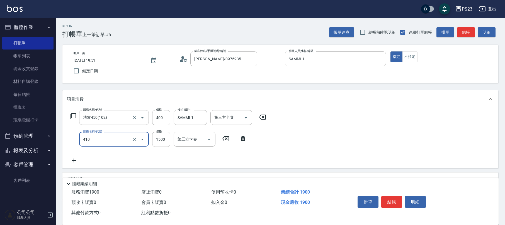
type input "補染(410)"
type input "1600"
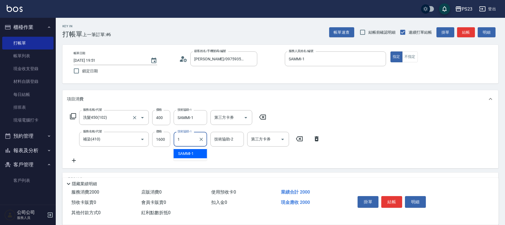
type input "SAMMI-1"
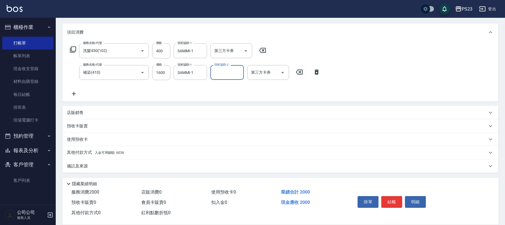
drag, startPoint x: 83, startPoint y: 165, endPoint x: 98, endPoint y: 163, distance: 15.4
click at [85, 165] on p "備註及來源" at bounding box center [77, 166] width 21 height 6
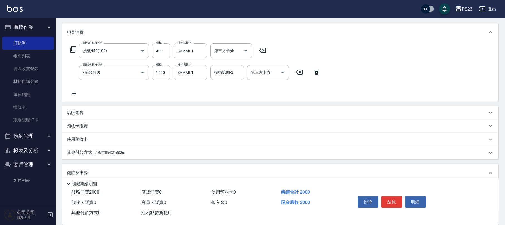
scroll to position [102, 0]
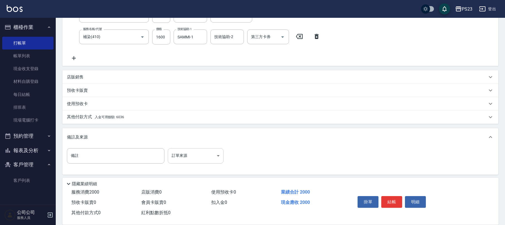
click at [197, 157] on body "PS23 登出 櫃檯作業 打帳單 帳單列表 現金收支登錄 材料自購登錄 每日結帳 排班表 現場電腦打卡 預約管理 預約管理 單日預約紀錄 單週預約紀錄 報表及…" at bounding box center [252, 63] width 505 height 330
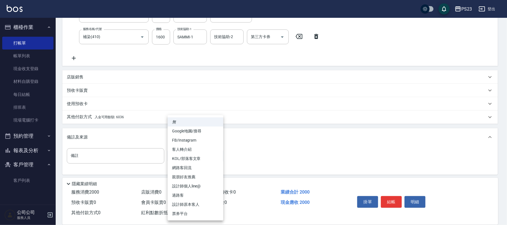
click at [185, 203] on li "設計師原本客人" at bounding box center [196, 204] width 56 height 9
type input "設計師原本客人"
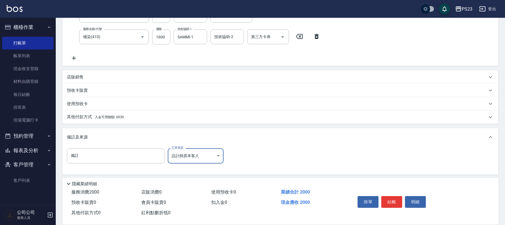
click at [101, 115] on span "入金可用餘額: 6036" at bounding box center [109, 117] width 29 height 4
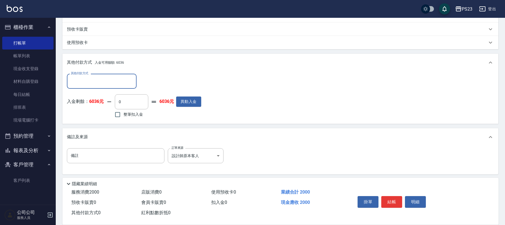
scroll to position [0, 0]
click at [131, 114] on span "整筆扣入金" at bounding box center [132, 115] width 19 height 6
click at [123, 114] on input "整筆扣入金" at bounding box center [118, 115] width 12 height 12
checkbox input "true"
type input "2000"
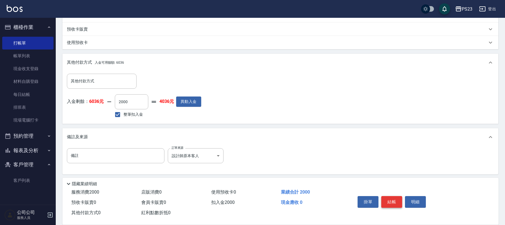
click at [395, 197] on button "結帳" at bounding box center [391, 202] width 21 height 12
type input "[DATE] 19:52"
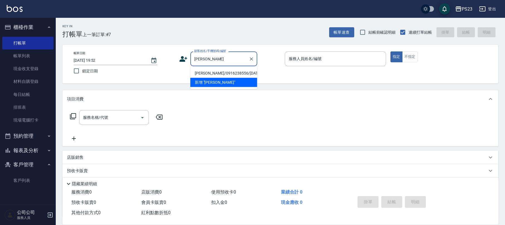
click at [242, 72] on li "[PERSON_NAME]/0916238556/[DATE]" at bounding box center [223, 73] width 67 height 9
type input "[PERSON_NAME]/0916238556/[DATE]"
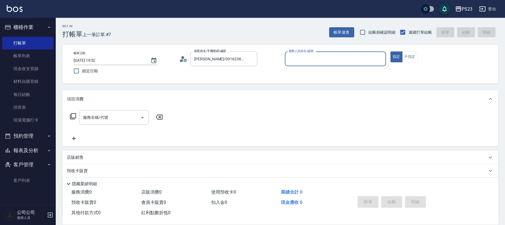
type input "SAMMI-1"
click at [102, 119] on div "服務名稱/代號 服務名稱/代號" at bounding box center [114, 117] width 70 height 15
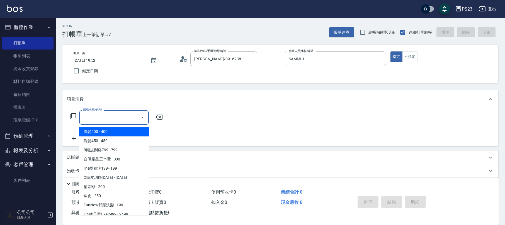
type input "1"
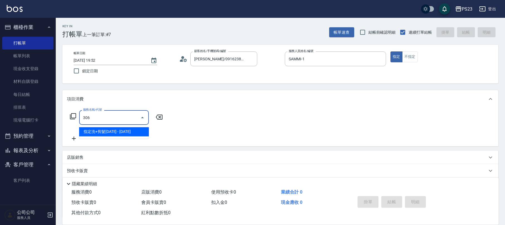
type input "指定洗+剪髮1500(306)"
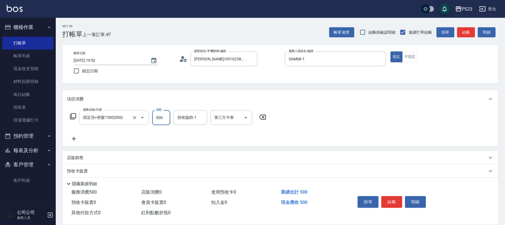
type input "500"
type input "SAMMI-1"
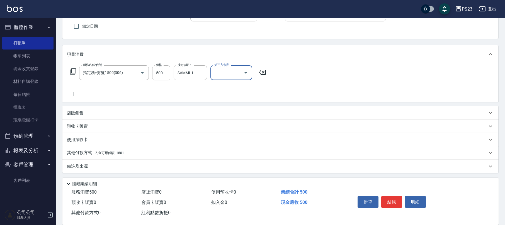
drag, startPoint x: 77, startPoint y: 168, endPoint x: 97, endPoint y: 165, distance: 20.1
click at [79, 168] on p "備註及來源" at bounding box center [77, 167] width 21 height 6
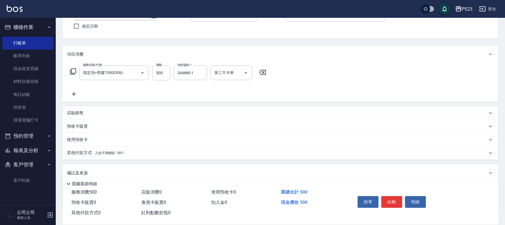
scroll to position [81, 0]
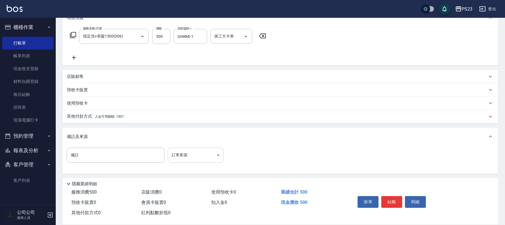
click at [187, 156] on body "PS23 登出 櫃檯作業 打帳單 帳單列表 現金收支登錄 材料自購登錄 每日結帳 排班表 現場電腦打卡 預約管理 預約管理 單日預約紀錄 單週預約紀錄 報表及…" at bounding box center [252, 73] width 505 height 308
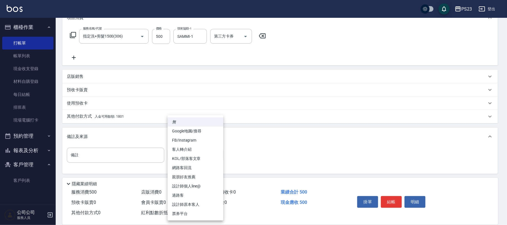
click at [184, 204] on li "設計師原本客人" at bounding box center [196, 204] width 56 height 9
type input "設計師原本客人"
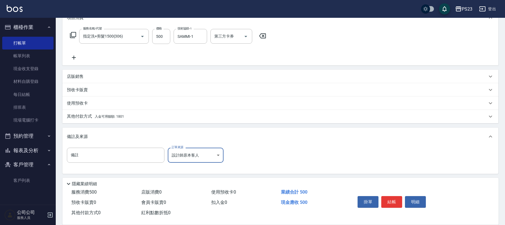
click at [97, 118] on span "入金可用餘額: 1801" at bounding box center [109, 117] width 29 height 4
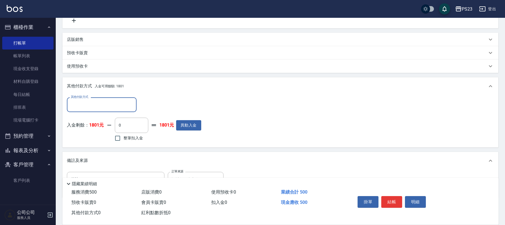
scroll to position [143, 0]
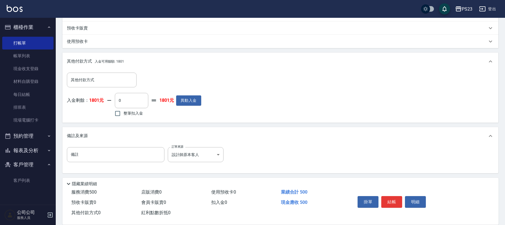
click at [129, 113] on span "整筆扣入金" at bounding box center [132, 114] width 19 height 6
click at [123, 113] on input "整筆扣入金" at bounding box center [118, 114] width 12 height 12
checkbox input "true"
type input "500"
click at [393, 200] on button "結帳" at bounding box center [391, 202] width 21 height 12
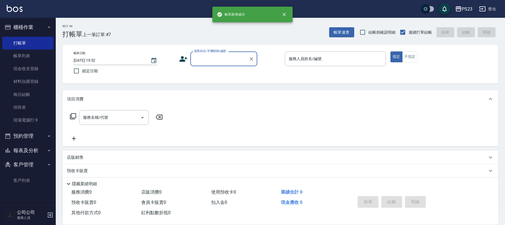
scroll to position [0, 0]
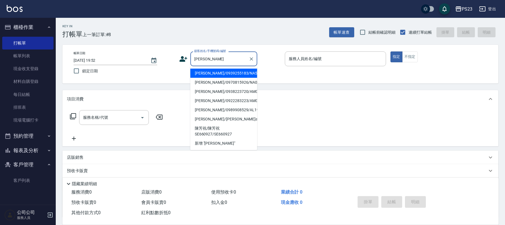
click at [222, 71] on li "[PERSON_NAME]/0939255183/NA580301" at bounding box center [223, 73] width 67 height 9
type input "[PERSON_NAME]/0939255183/NA580301"
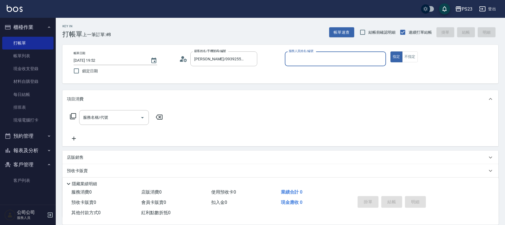
type input "Nanako-59"
click at [104, 118] on input "服務名稱/代號" at bounding box center [110, 118] width 56 height 10
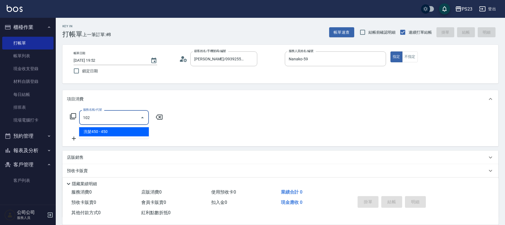
type input "洗髮450(102)"
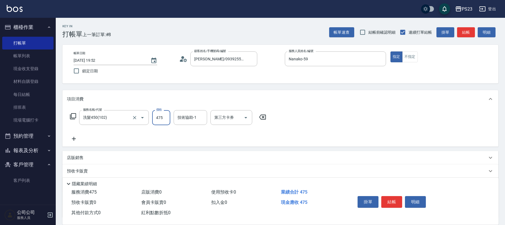
type input "475"
type input "Nanako-59"
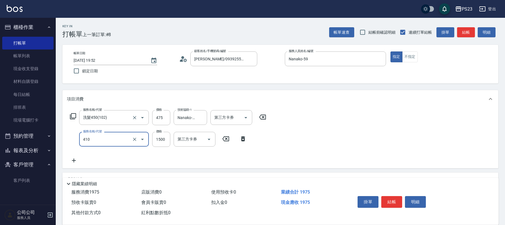
type input "補染(410)"
type input "1200"
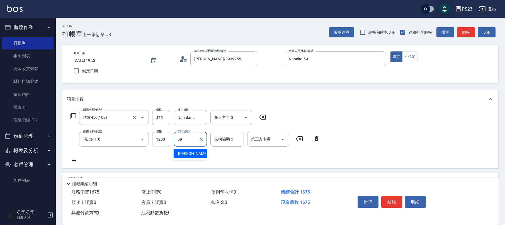
type input "Nanako-59"
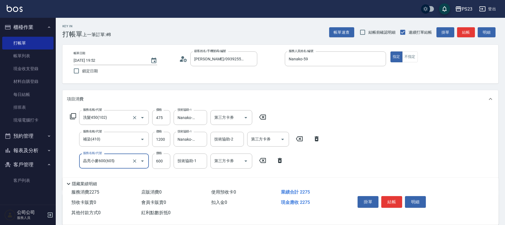
type input "晶亮小麥600(605)"
type input "640"
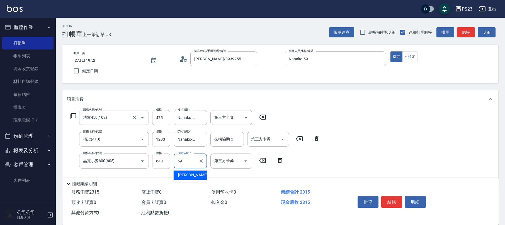
type input "Nanako-59"
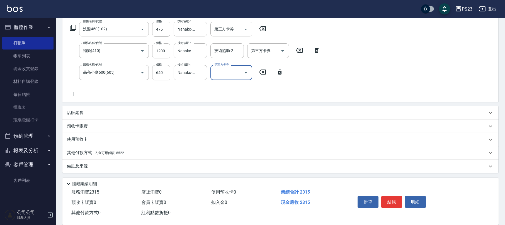
click at [90, 166] on div "備註及來源" at bounding box center [277, 166] width 420 height 6
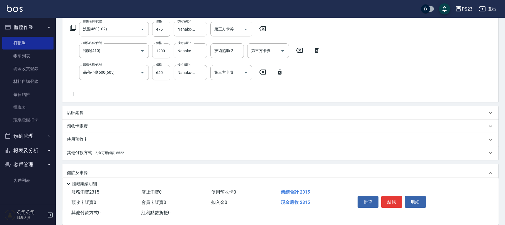
scroll to position [125, 0]
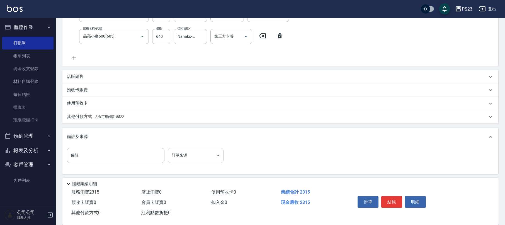
click at [185, 157] on body "PS23 登出 櫃檯作業 打帳單 帳單列表 現金收支登錄 材料自購登錄 每日結帳 排班表 現場電腦打卡 預約管理 預約管理 單日預約紀錄 單週預約紀錄 報表及…" at bounding box center [252, 50] width 505 height 351
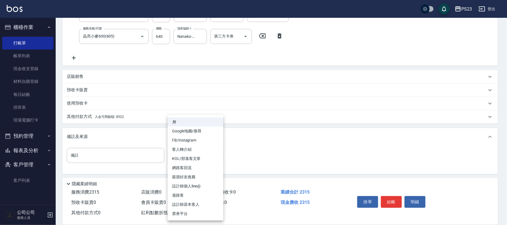
click at [198, 205] on li "設計師原本客人" at bounding box center [196, 204] width 56 height 9
type input "設計師原本客人"
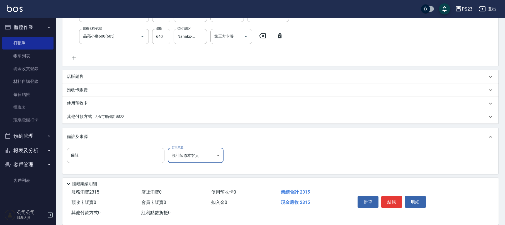
click at [126, 119] on div "其他付款方式 入金可用餘額: 8522" at bounding box center [277, 117] width 420 height 6
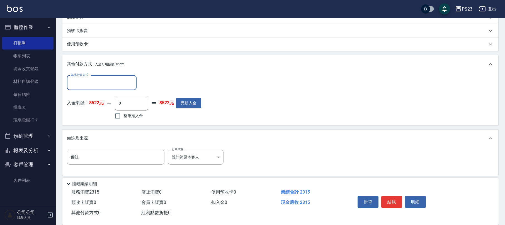
scroll to position [0, 0]
click at [131, 118] on span "整筆扣入金" at bounding box center [132, 116] width 19 height 6
click at [123, 118] on input "整筆扣入金" at bounding box center [118, 116] width 12 height 12
checkbox input "true"
type input "2315"
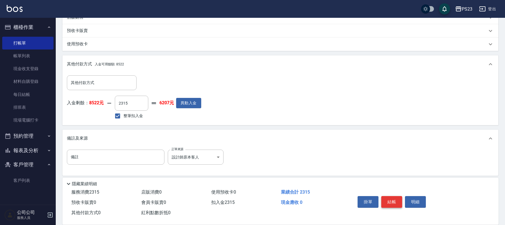
click at [388, 199] on button "結帳" at bounding box center [391, 202] width 21 height 12
type input "[DATE] 19:53"
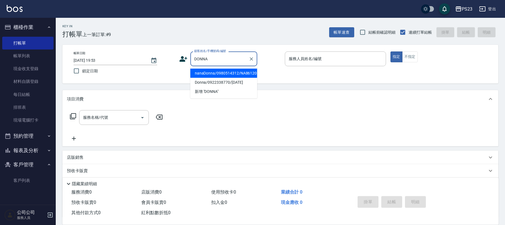
click at [212, 74] on li "nanaDonna/0980514312/NA861203" at bounding box center [223, 73] width 67 height 9
type input "nanaDonna/0980514312/NA861203"
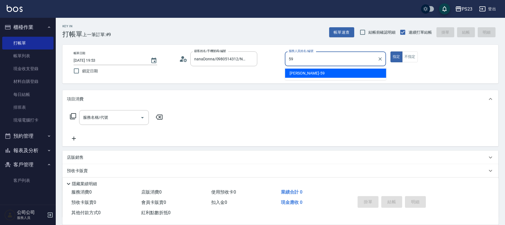
type input "Nanako-59"
type button "true"
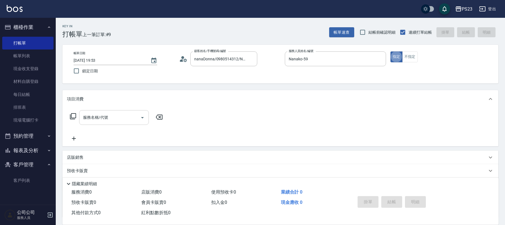
click at [120, 116] on input "服務名稱/代號" at bounding box center [110, 118] width 56 height 10
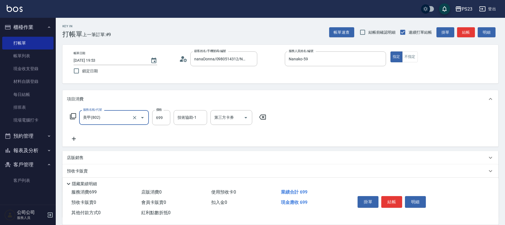
type input "美甲(802)"
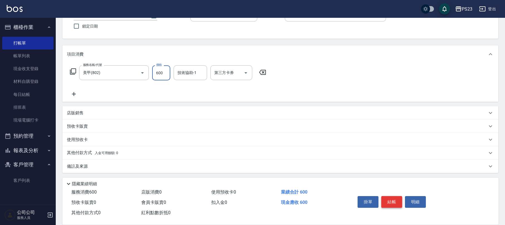
type input "600"
click at [390, 198] on button "結帳" at bounding box center [391, 202] width 21 height 12
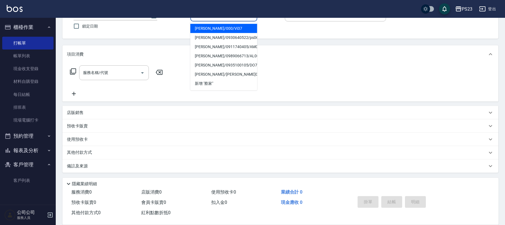
scroll to position [0, 0]
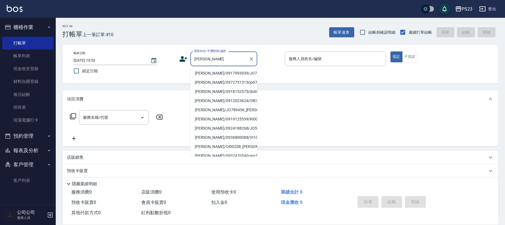
click at [211, 74] on li "[PERSON_NAME]/0917993039/JO730904" at bounding box center [223, 73] width 67 height 9
type input "[PERSON_NAME]/0917993039/JO730904"
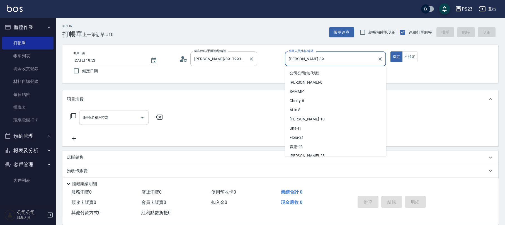
drag, startPoint x: 306, startPoint y: 62, endPoint x: 223, endPoint y: 64, distance: 82.5
click at [223, 64] on div "帳單日期 [DATE] 19:53 鎖定日期 顧客姓名/手機號碼/編號 [PERSON_NAME]/0917993039/JO730904 顧客姓名/手機號碼…" at bounding box center [280, 64] width 422 height 25
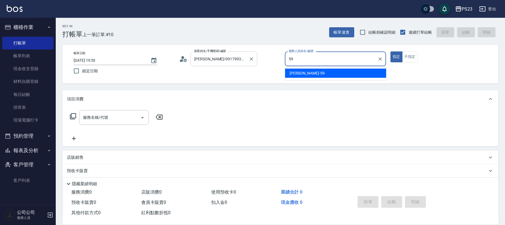
type input "Nanako-59"
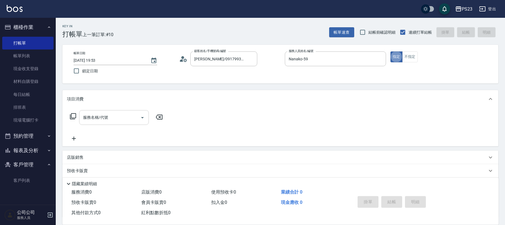
click at [107, 114] on input "服務名稱/代號" at bounding box center [110, 118] width 56 height 10
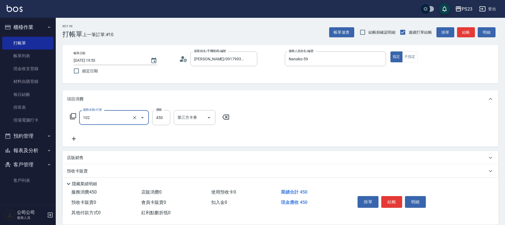
type input "洗髮450(102)"
type input "400"
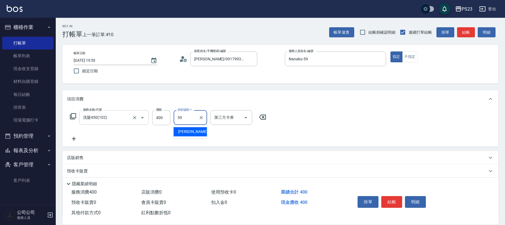
type input "Nanako-59"
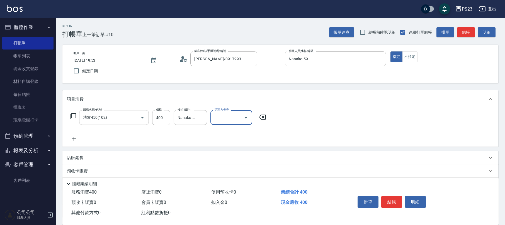
scroll to position [45, 0]
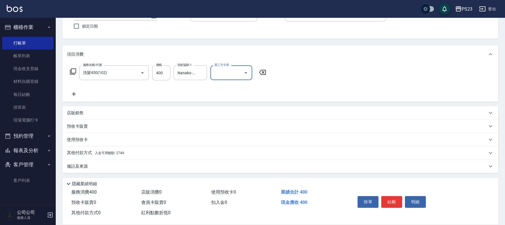
click at [97, 167] on div "備註及來源" at bounding box center [277, 167] width 420 height 6
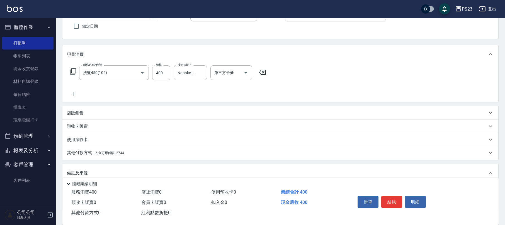
scroll to position [81, 0]
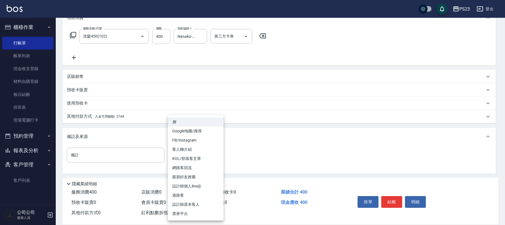
click at [173, 156] on body "PS23 登出 櫃檯作業 打帳單 帳單列表 現金收支登錄 材料自購登錄 每日結帳 排班表 現場電腦打卡 預約管理 預約管理 單日預約紀錄 單週預約紀錄 報表及…" at bounding box center [252, 73] width 505 height 308
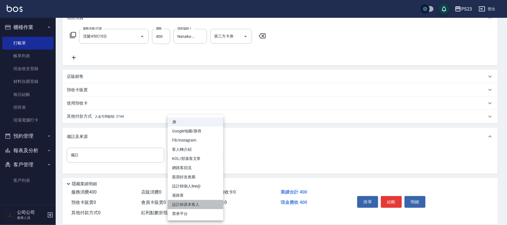
click at [191, 202] on li "設計師原本客人" at bounding box center [196, 204] width 56 height 9
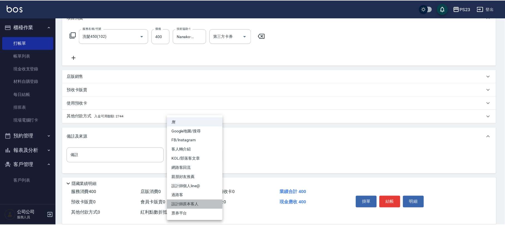
type input "設計師原本客人"
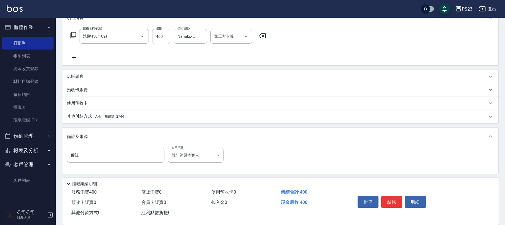
click at [116, 119] on p "其他付款方式 入金可用餘額: 2744" at bounding box center [95, 117] width 57 height 6
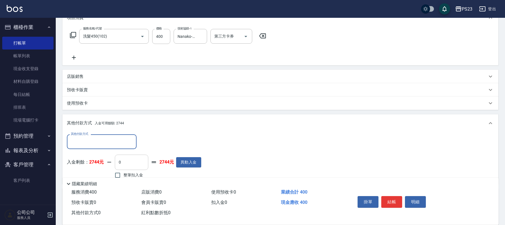
scroll to position [118, 0]
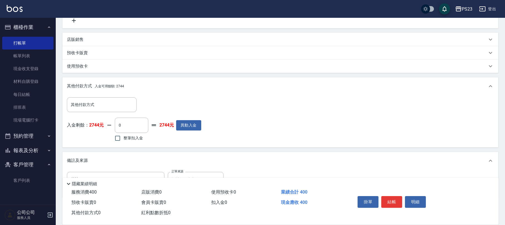
click at [128, 141] on span "整筆扣入金" at bounding box center [132, 138] width 19 height 6
click at [123, 141] on input "整筆扣入金" at bounding box center [118, 139] width 12 height 12
checkbox input "true"
type input "400"
click at [392, 200] on button "結帳" at bounding box center [391, 202] width 21 height 12
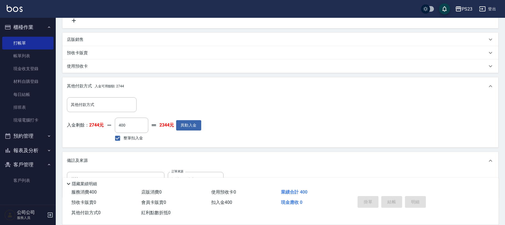
type input "[DATE] 19:54"
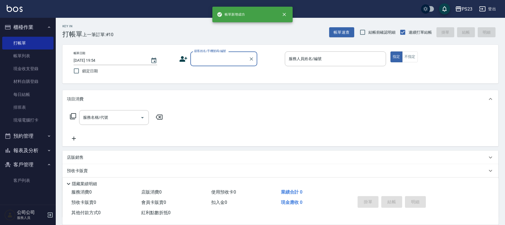
scroll to position [0, 0]
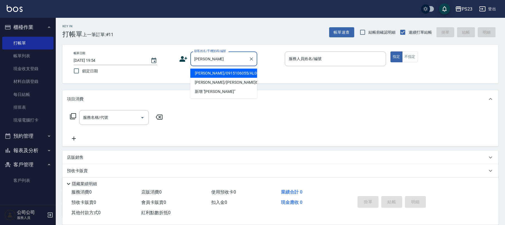
click at [213, 74] on li "[PERSON_NAME]/0915106055/AL001018" at bounding box center [223, 73] width 67 height 9
type input "[PERSON_NAME]/0915106055/AL001018"
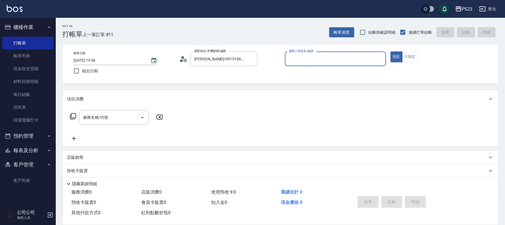
type input "ALin-8"
click at [106, 119] on div "服務名稱/代號 服務名稱/代號" at bounding box center [114, 117] width 70 height 15
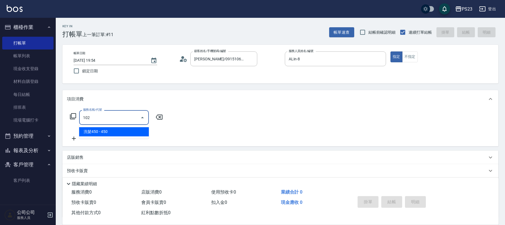
type input "洗髮450(102)"
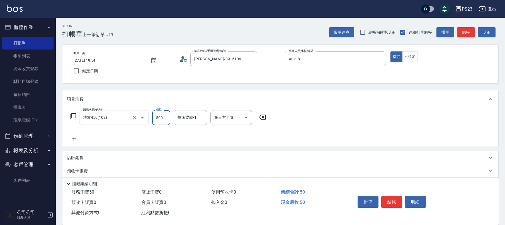
type input "500"
type input "ALin-8"
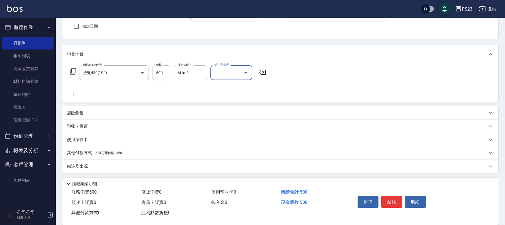
drag, startPoint x: 103, startPoint y: 165, endPoint x: 123, endPoint y: 165, distance: 19.5
click at [104, 165] on div "備註及來源" at bounding box center [277, 167] width 420 height 6
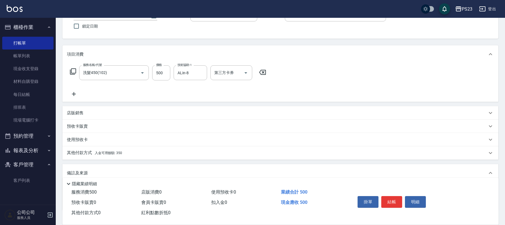
scroll to position [82, 0]
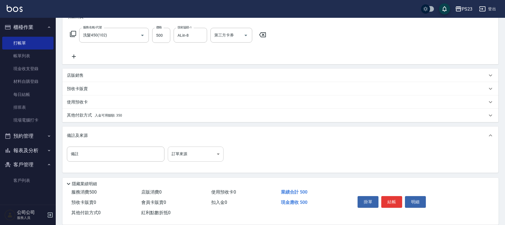
click at [203, 152] on body "PS23 登出 櫃檯作業 打帳單 帳單列表 現金收支登錄 材料自購登錄 每日結帳 排班表 現場電腦打卡 預約管理 預約管理 單日預約紀錄 單週預約紀錄 報表及…" at bounding box center [252, 72] width 505 height 308
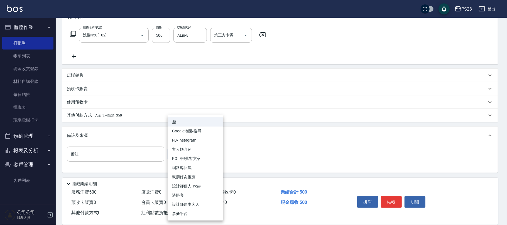
drag, startPoint x: 192, startPoint y: 203, endPoint x: 248, endPoint y: 201, distance: 55.8
click at [192, 203] on li "設計師原本客人" at bounding box center [196, 204] width 56 height 9
type input "設計師原本客人"
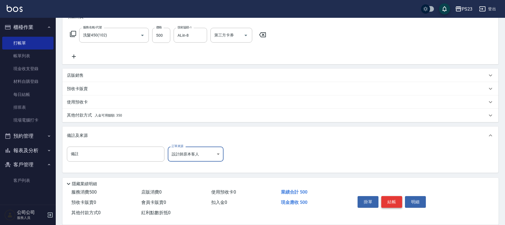
click at [394, 201] on button "結帳" at bounding box center [391, 202] width 21 height 12
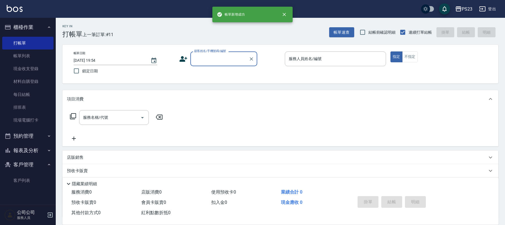
scroll to position [0, 0]
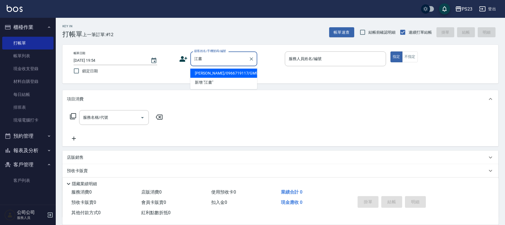
click at [217, 70] on li "[PERSON_NAME]/0966719117/GM940112" at bounding box center [223, 73] width 67 height 9
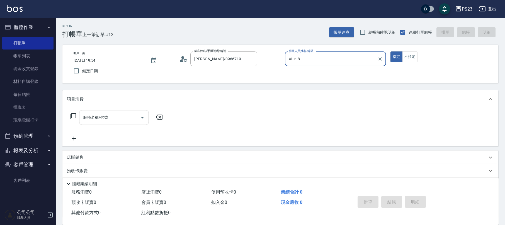
click at [105, 118] on div "服務名稱/代號 服務名稱/代號" at bounding box center [114, 117] width 70 height 15
click at [184, 56] on icon at bounding box center [183, 59] width 8 height 8
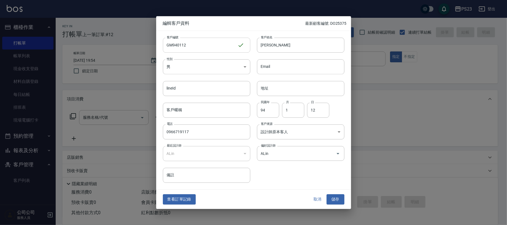
click at [172, 41] on input "GM940112" at bounding box center [200, 45] width 75 height 15
click at [336, 201] on button "儲存" at bounding box center [336, 200] width 18 height 10
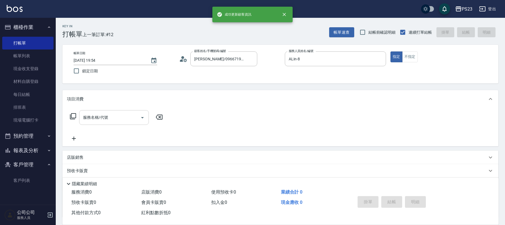
click at [124, 111] on div "服務名稱/代號" at bounding box center [114, 117] width 70 height 15
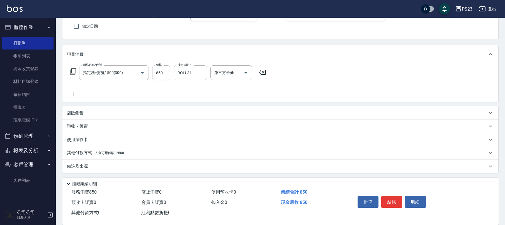
click at [122, 162] on div "備註及來源" at bounding box center [280, 166] width 436 height 13
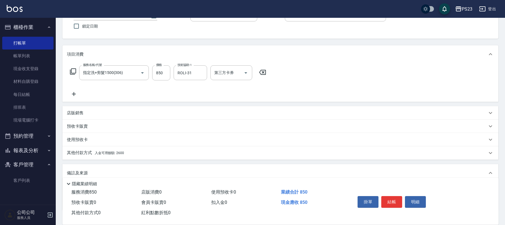
scroll to position [80, 0]
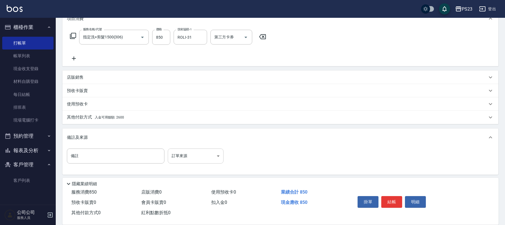
click at [184, 153] on body "PS23 登出 櫃檯作業 打帳單 帳單列表 現金收支登錄 材料自購登錄 每日結帳 排班表 現場電腦打卡 預約管理 預約管理 單日預約紀錄 單週預約紀錄 報表及…" at bounding box center [252, 74] width 505 height 308
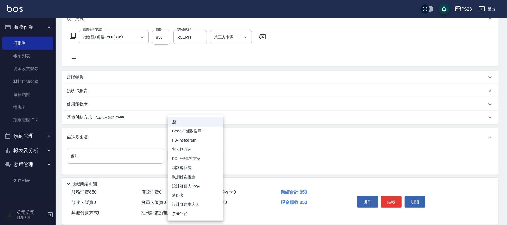
click at [186, 203] on li "設計師原本客人" at bounding box center [196, 204] width 56 height 9
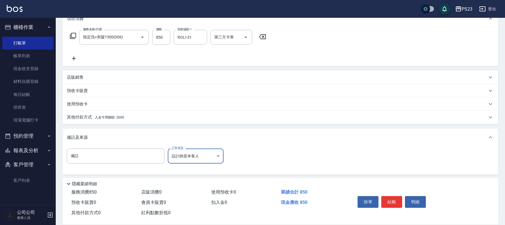
click at [127, 118] on div "其他付款方式 入金可用餘額: 2600" at bounding box center [277, 117] width 420 height 6
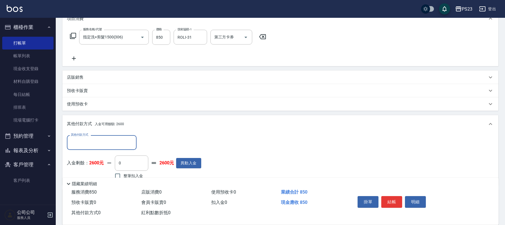
scroll to position [118, 0]
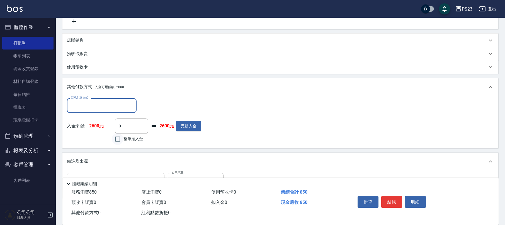
click at [123, 136] on input "整筆扣入金" at bounding box center [118, 139] width 12 height 12
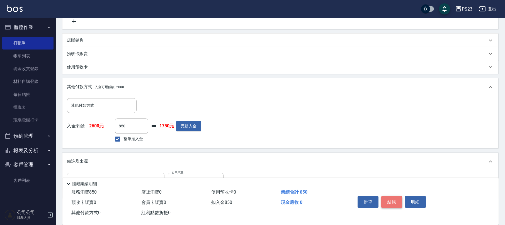
click at [397, 200] on button "結帳" at bounding box center [391, 202] width 21 height 12
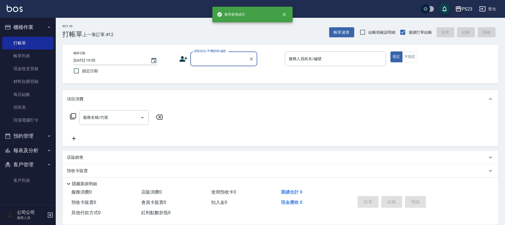
scroll to position [0, 0]
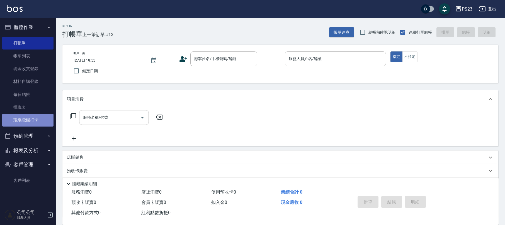
click at [26, 115] on link "現場電腦打卡" at bounding box center [27, 120] width 51 height 13
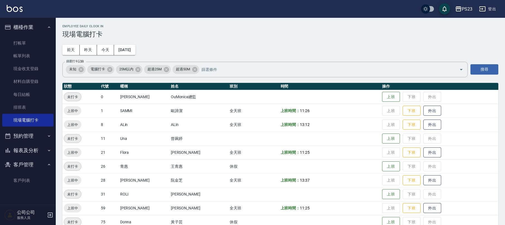
scroll to position [38, 0]
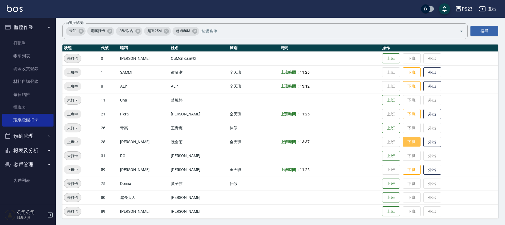
click at [402, 144] on button "下班" at bounding box center [411, 142] width 18 height 10
click at [402, 70] on button "下班" at bounding box center [411, 73] width 18 height 10
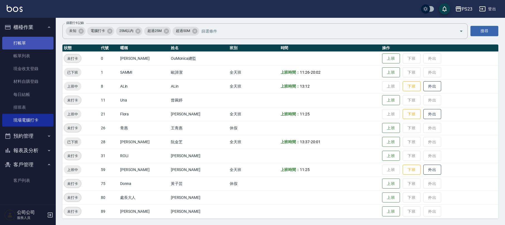
click at [14, 43] on link "打帳單" at bounding box center [27, 43] width 51 height 13
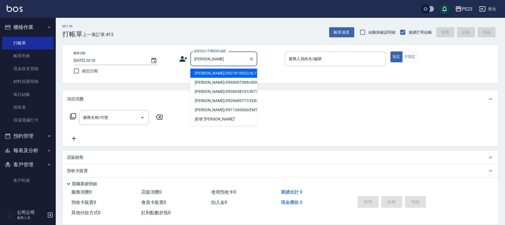
click at [228, 74] on li "[PERSON_NAME]/0927610652/AL121901" at bounding box center [223, 73] width 67 height 9
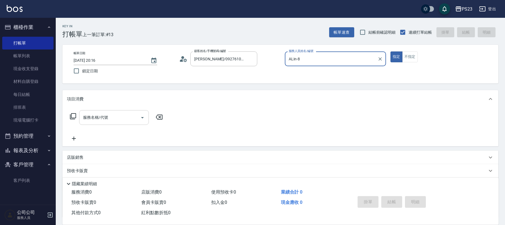
drag, startPoint x: 111, startPoint y: 118, endPoint x: 107, endPoint y: 121, distance: 4.2
click at [111, 118] on input "服務名稱/代號" at bounding box center [110, 118] width 56 height 10
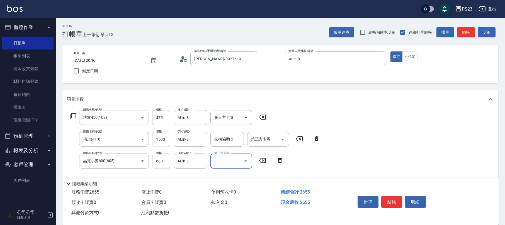
scroll to position [74, 0]
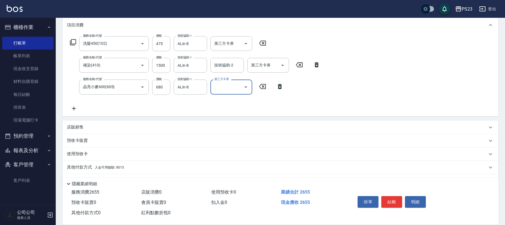
click at [81, 126] on p "店販銷售" at bounding box center [75, 127] width 17 height 6
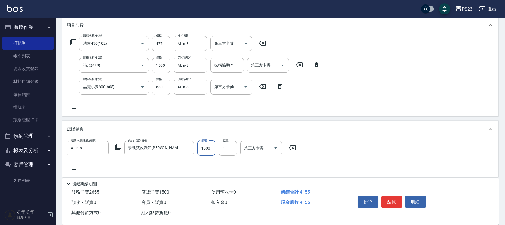
scroll to position [136, 0]
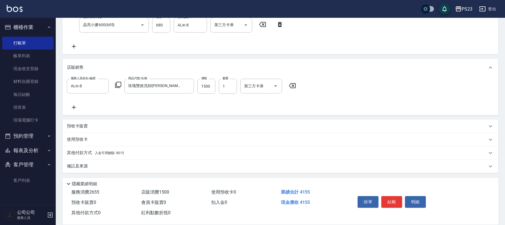
click at [99, 168] on div "備註及來源" at bounding box center [277, 166] width 420 height 6
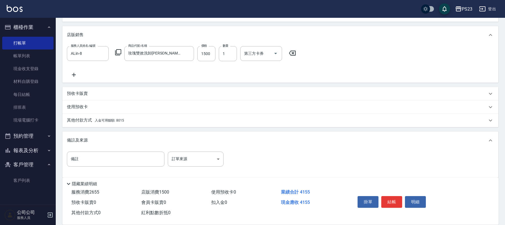
scroll to position [173, 0]
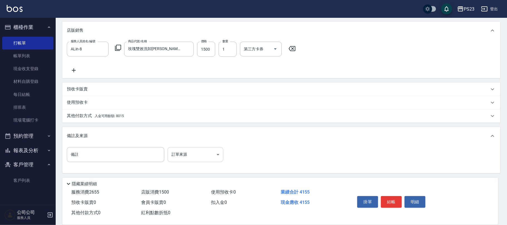
click at [183, 150] on body "PS23 登出 櫃檯作業 打帳單 帳單列表 現金收支登錄 材料自購登錄 每日結帳 排班表 現場電腦打卡 預約管理 預約管理 單日預約紀錄 單週預約紀錄 報表及…" at bounding box center [253, 26] width 507 height 399
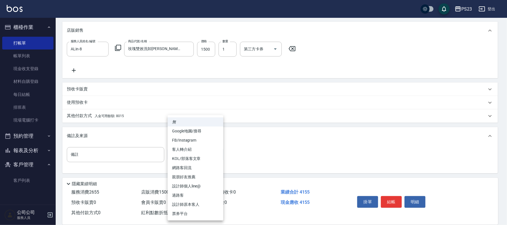
click at [186, 203] on li "設計師原本客人" at bounding box center [196, 204] width 56 height 9
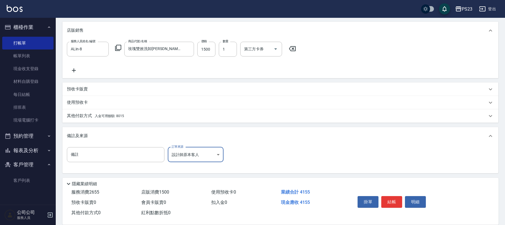
click at [114, 116] on span "入金可用餘額: 8015" at bounding box center [109, 116] width 29 height 4
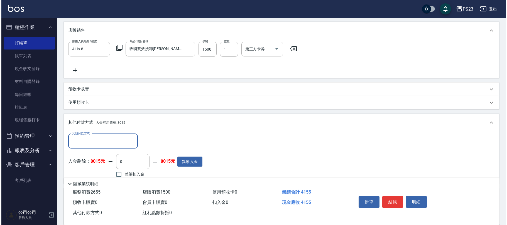
scroll to position [235, 0]
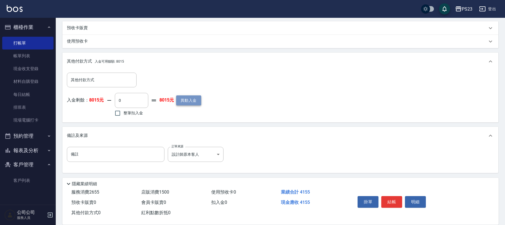
click at [184, 101] on button "異動入金" at bounding box center [188, 101] width 25 height 10
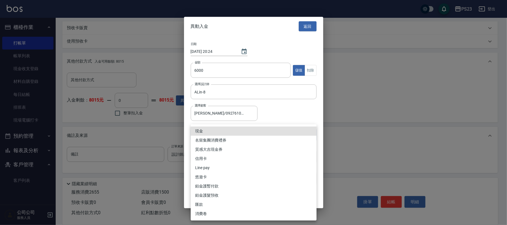
click at [206, 202] on li "匯款" at bounding box center [254, 204] width 126 height 9
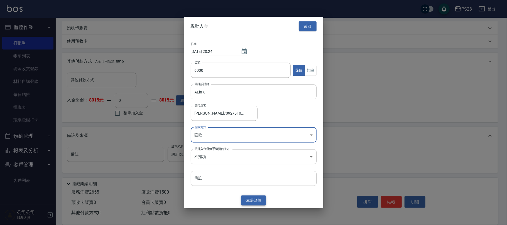
click at [255, 198] on button "確認 儲值" at bounding box center [253, 201] width 25 height 10
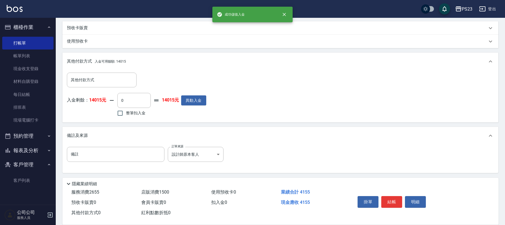
click at [141, 111] on span "整筆扣入金" at bounding box center [135, 113] width 19 height 6
click at [126, 111] on input "整筆扣入金" at bounding box center [120, 114] width 12 height 12
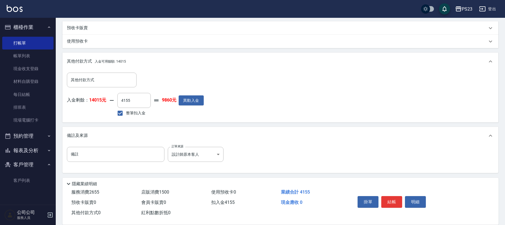
click at [392, 202] on button "結帳" at bounding box center [391, 202] width 21 height 12
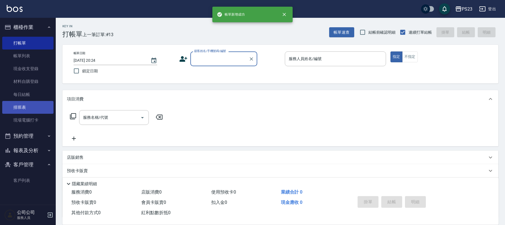
scroll to position [0, 0]
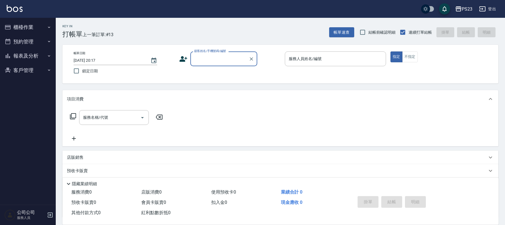
click at [33, 53] on button "報表及分析" at bounding box center [27, 56] width 51 height 14
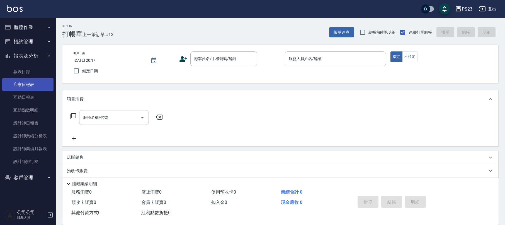
click at [35, 87] on link "店家日報表" at bounding box center [27, 84] width 51 height 13
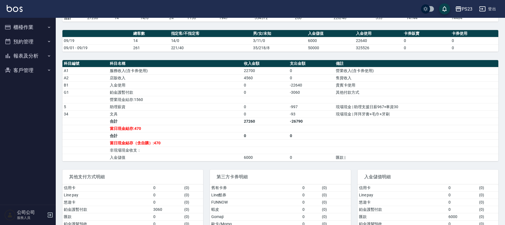
scroll to position [185, 0]
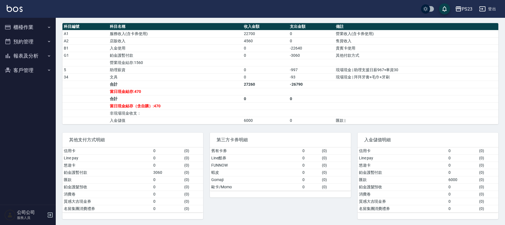
click at [27, 51] on button "報表及分析" at bounding box center [27, 56] width 51 height 14
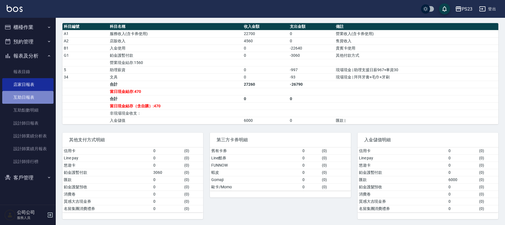
click at [28, 97] on link "互助日報表" at bounding box center [27, 97] width 51 height 13
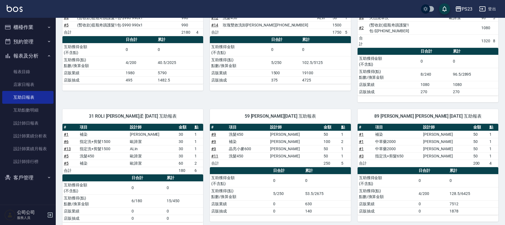
scroll to position [113, 0]
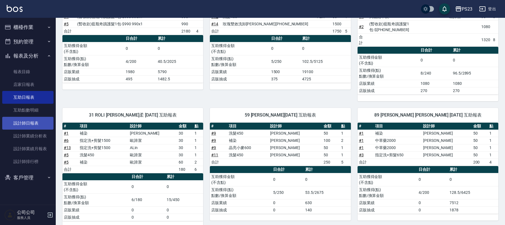
click at [36, 118] on link "設計師日報表" at bounding box center [27, 123] width 51 height 13
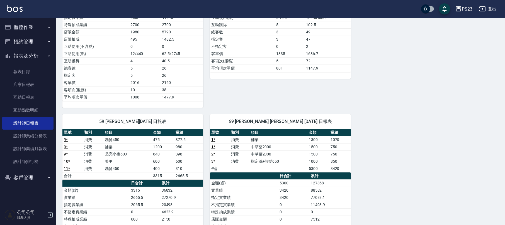
scroll to position [223, 0]
